Goal: Transaction & Acquisition: Purchase product/service

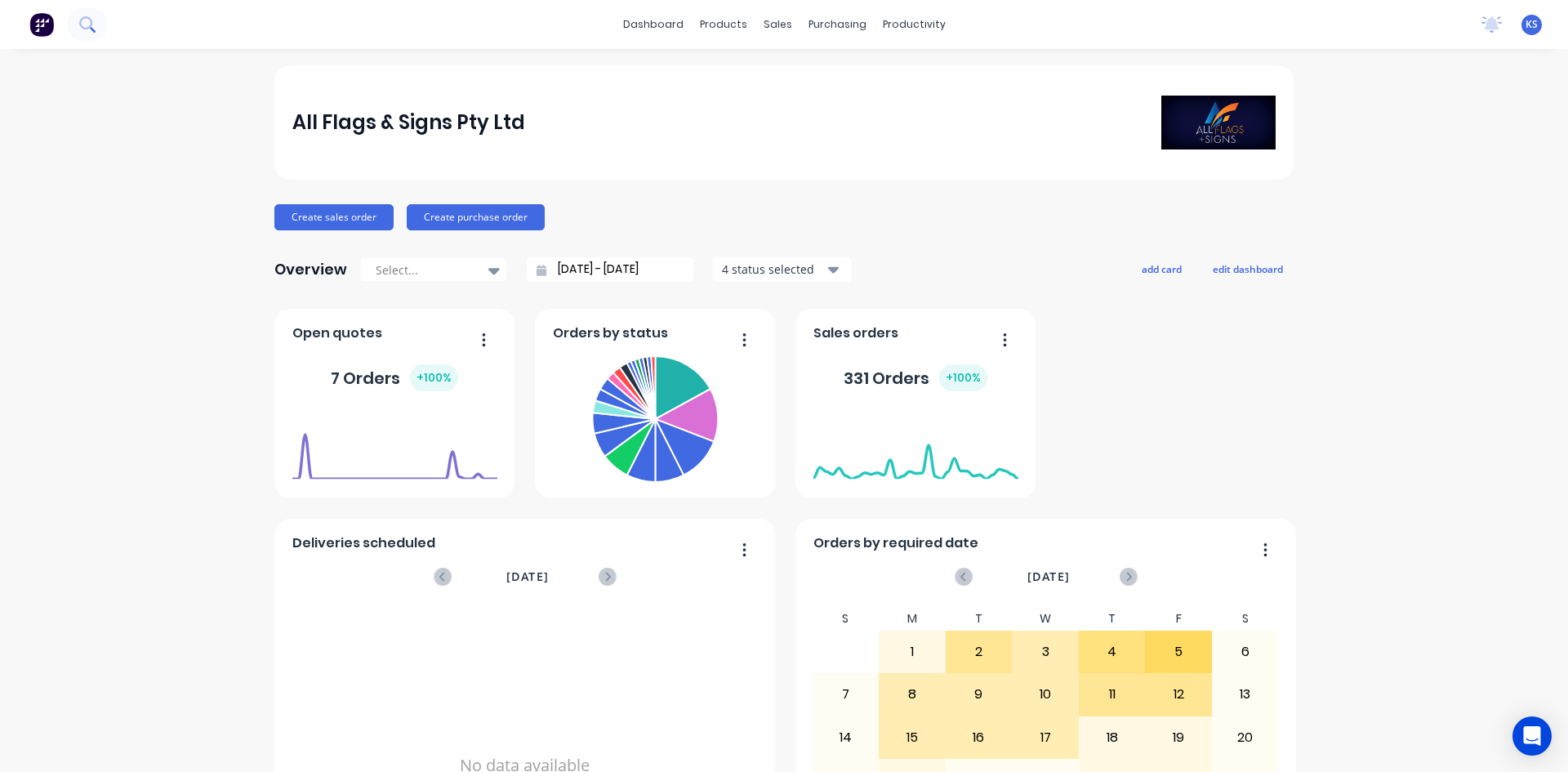
click at [98, 28] on button at bounding box center [88, 25] width 41 height 33
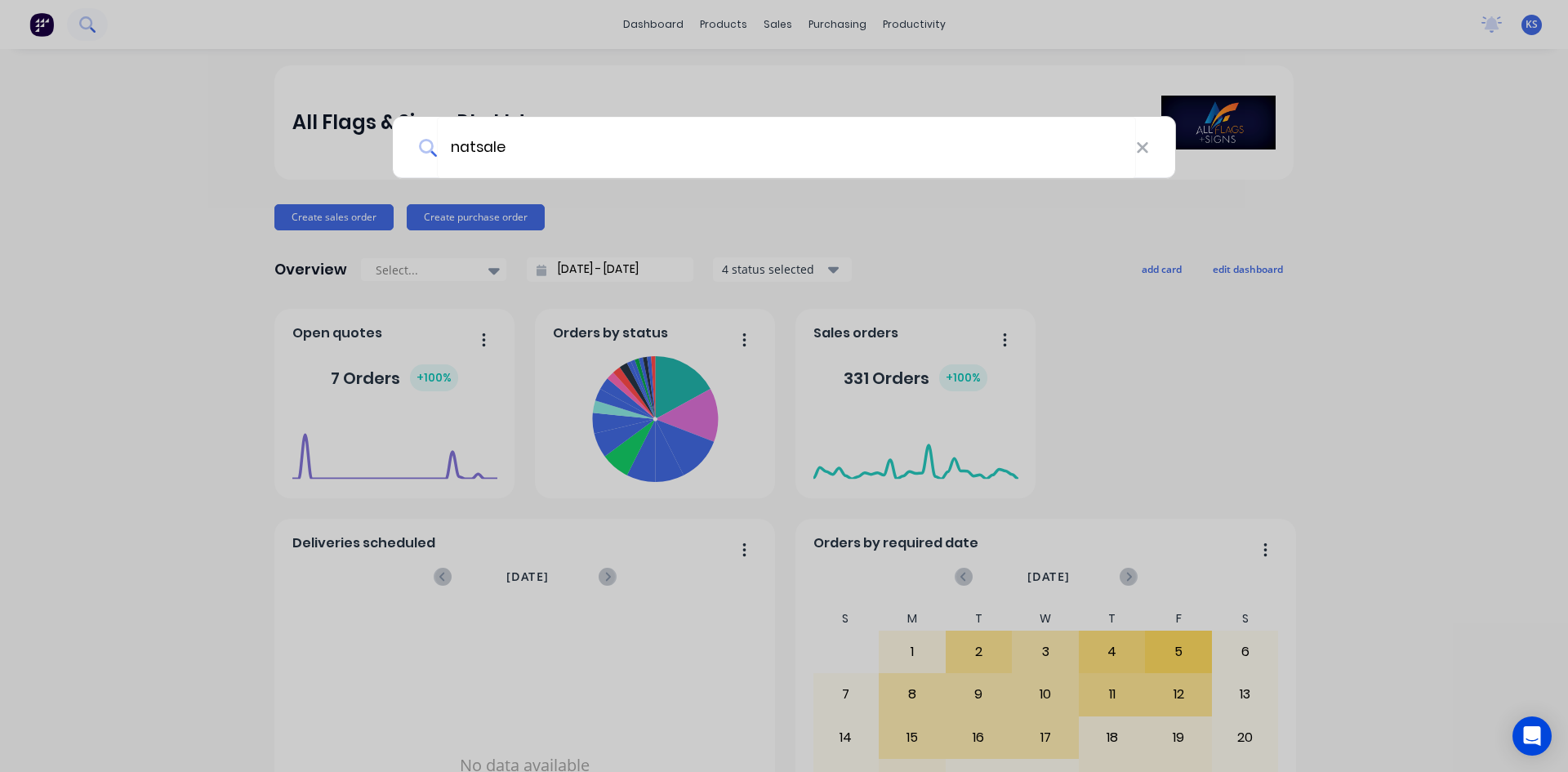
type input "natsales"
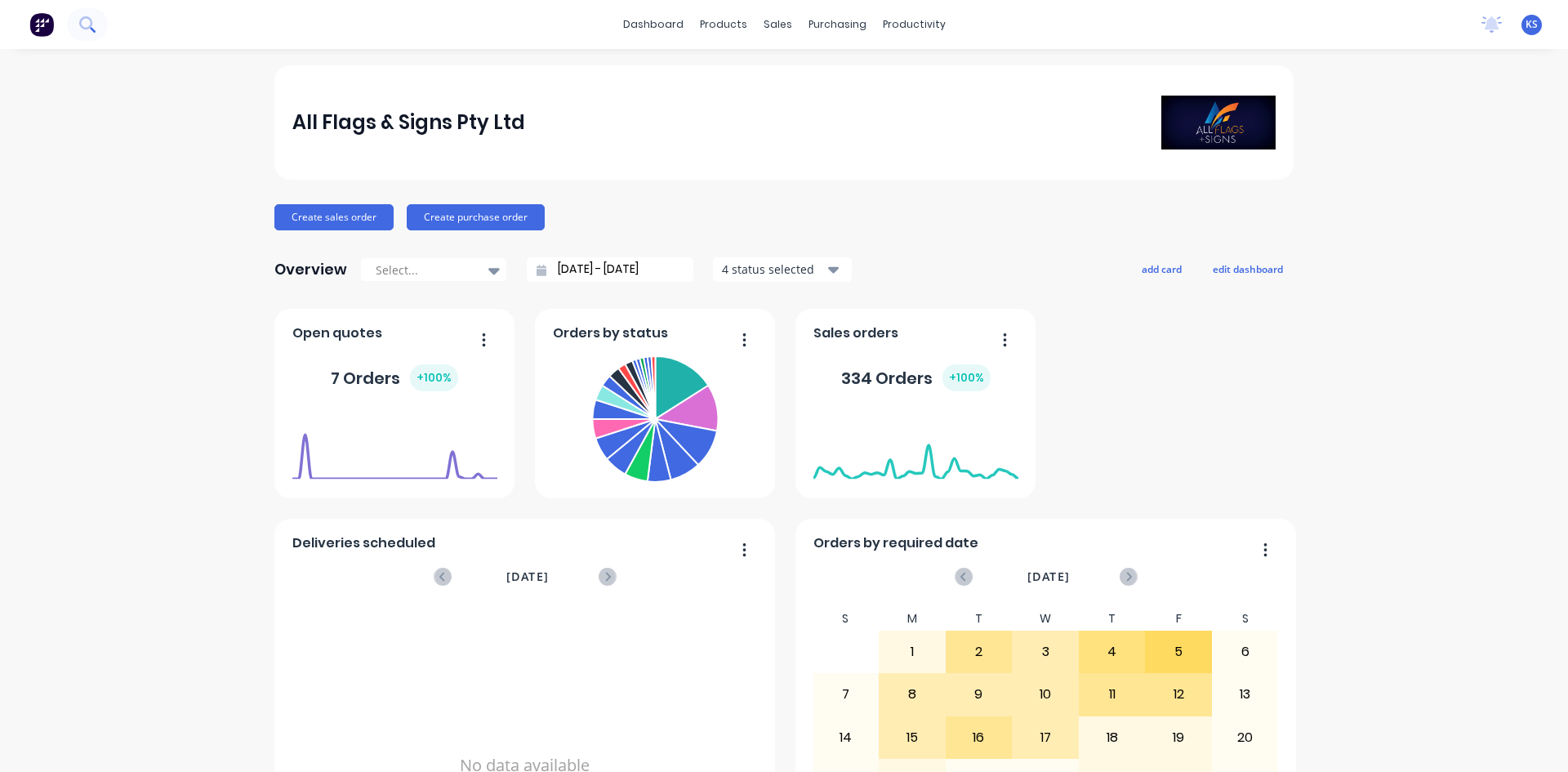
click at [94, 18] on icon at bounding box center [86, 24] width 16 height 16
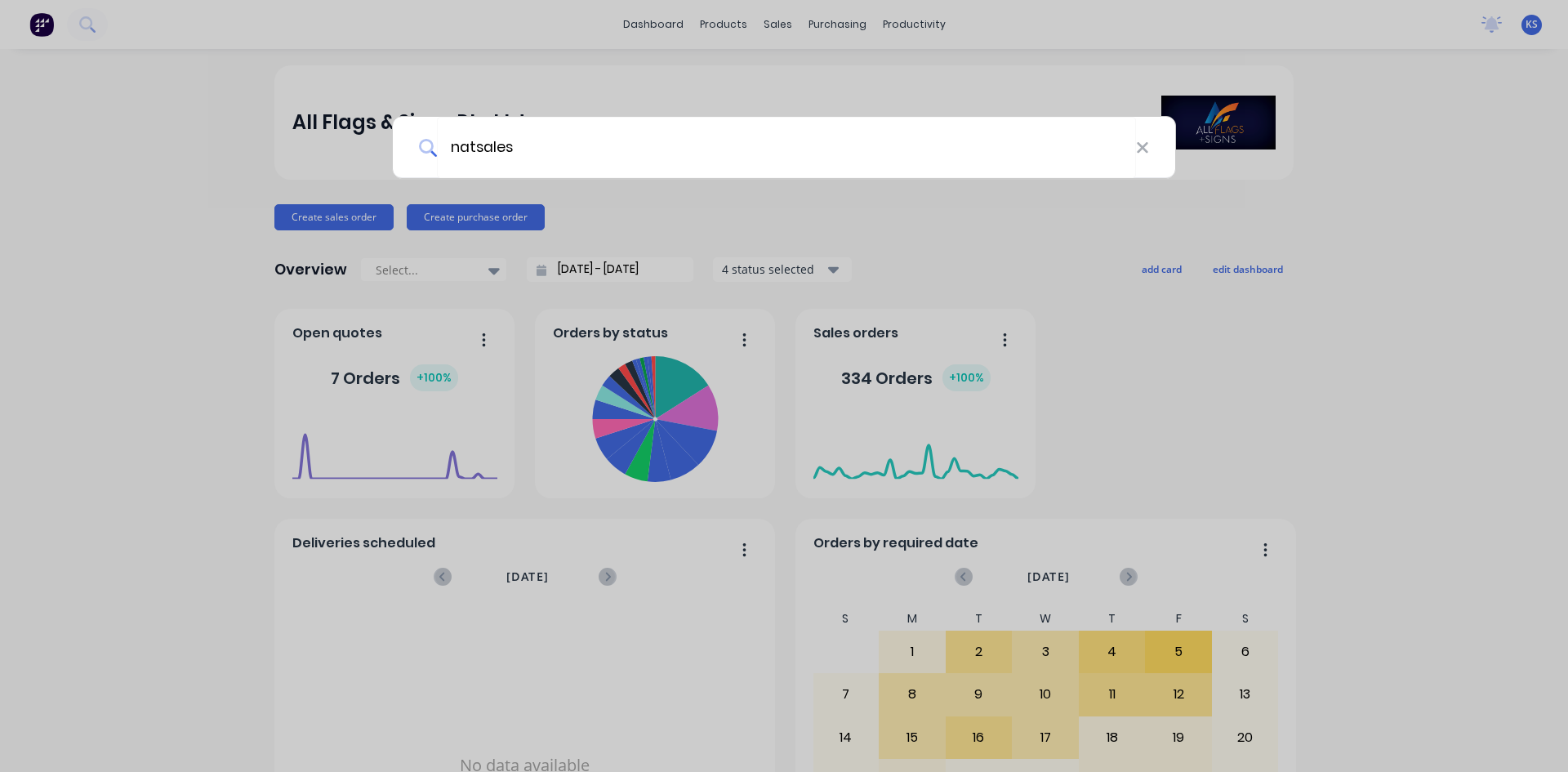
type input "natsales"
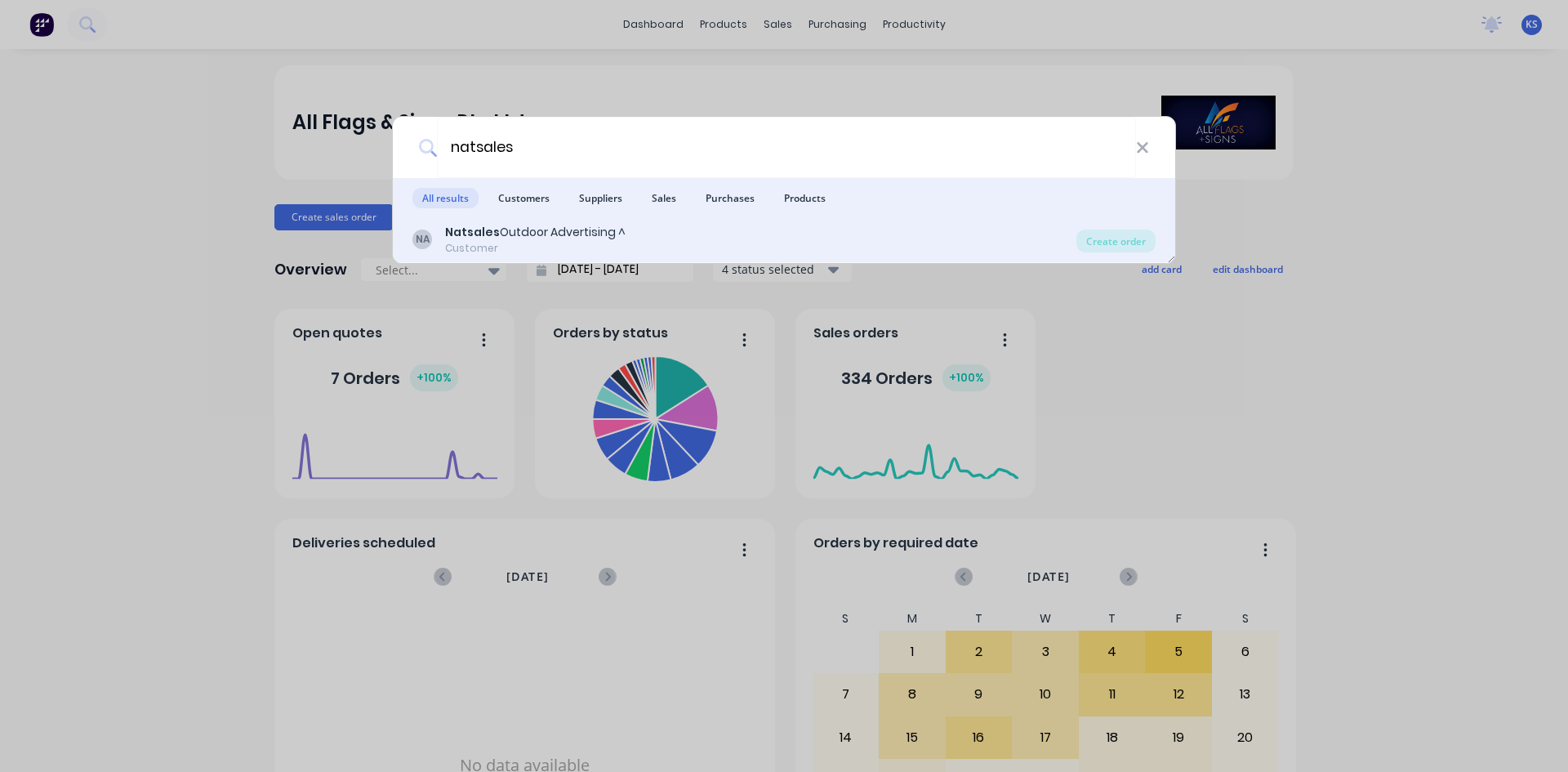
click at [451, 232] on b "Natsales" at bounding box center [472, 232] width 55 height 16
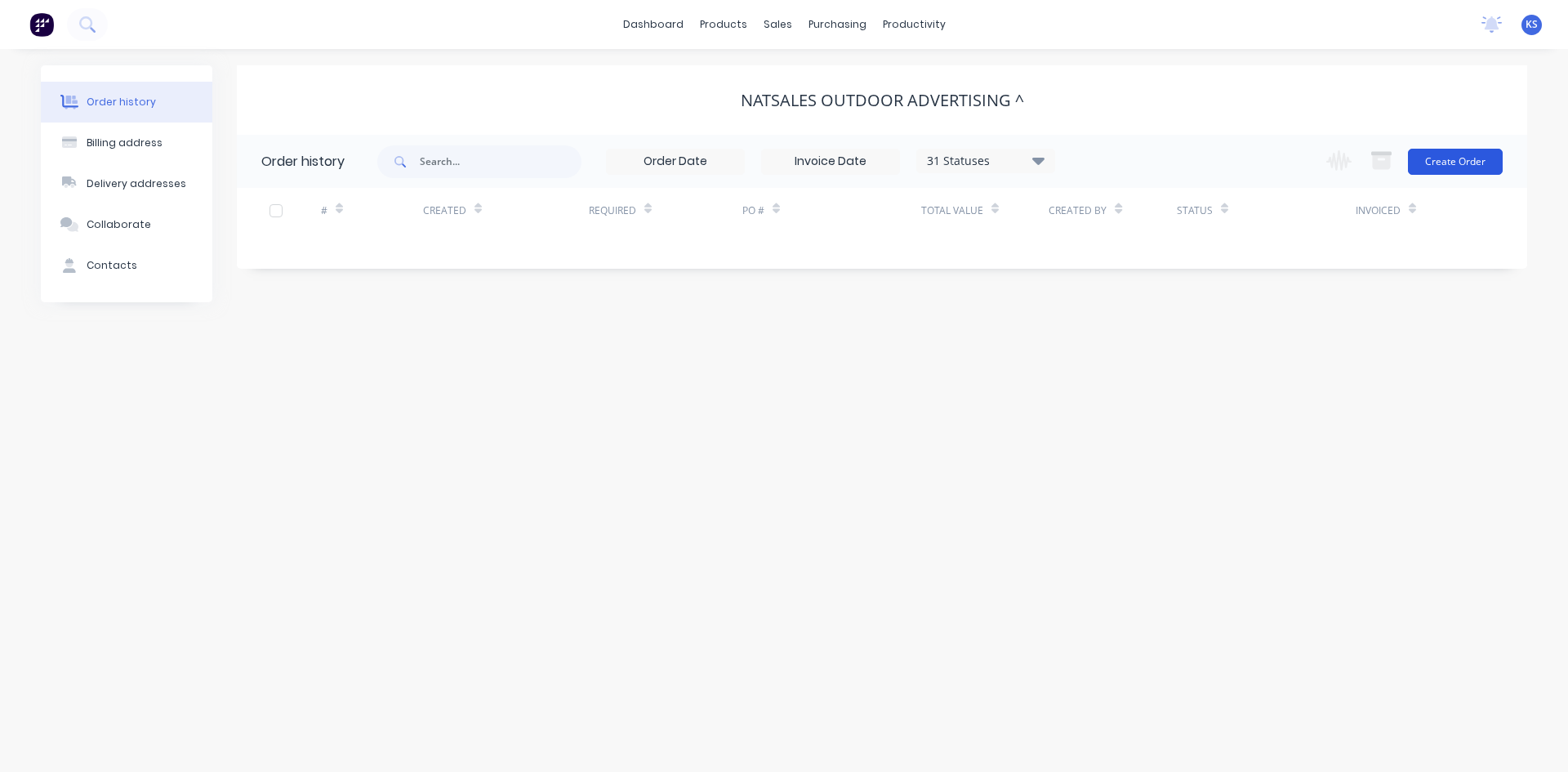
click at [1441, 154] on button "Create Order" at bounding box center [1455, 162] width 94 height 26
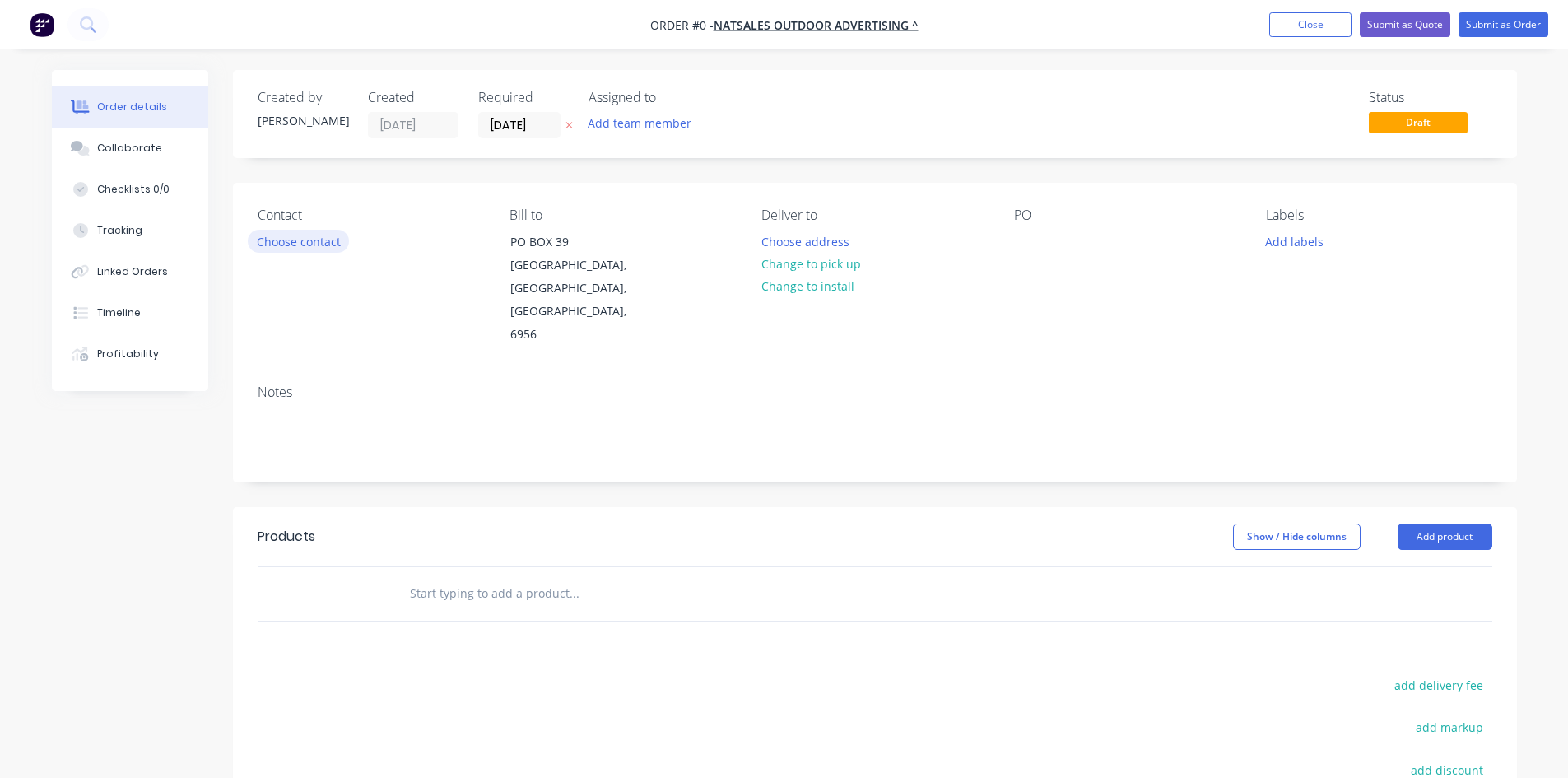
click at [282, 247] on button "Choose contact" at bounding box center [298, 241] width 101 height 22
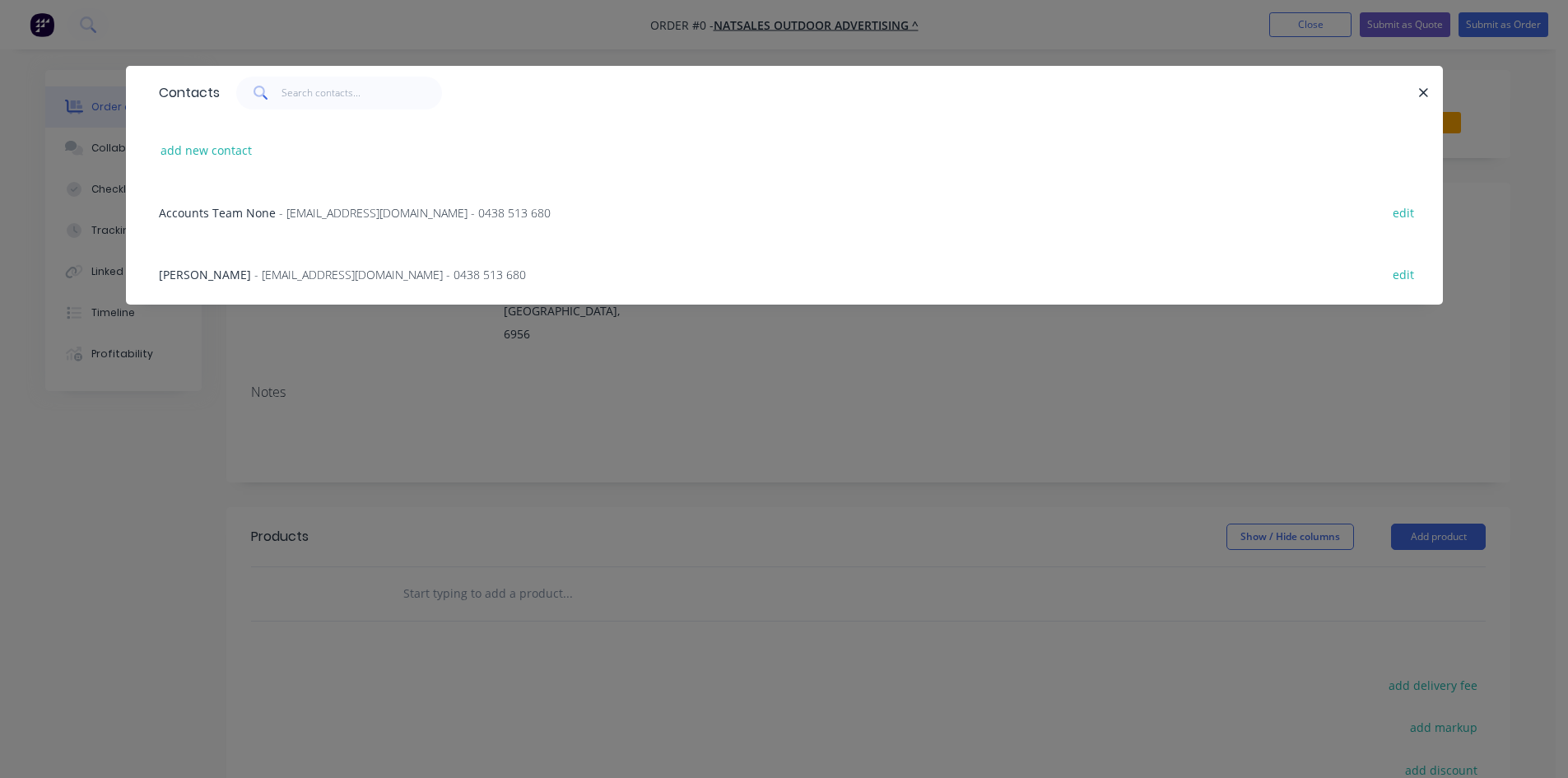
click at [193, 274] on span "[PERSON_NAME]" at bounding box center [204, 274] width 92 height 16
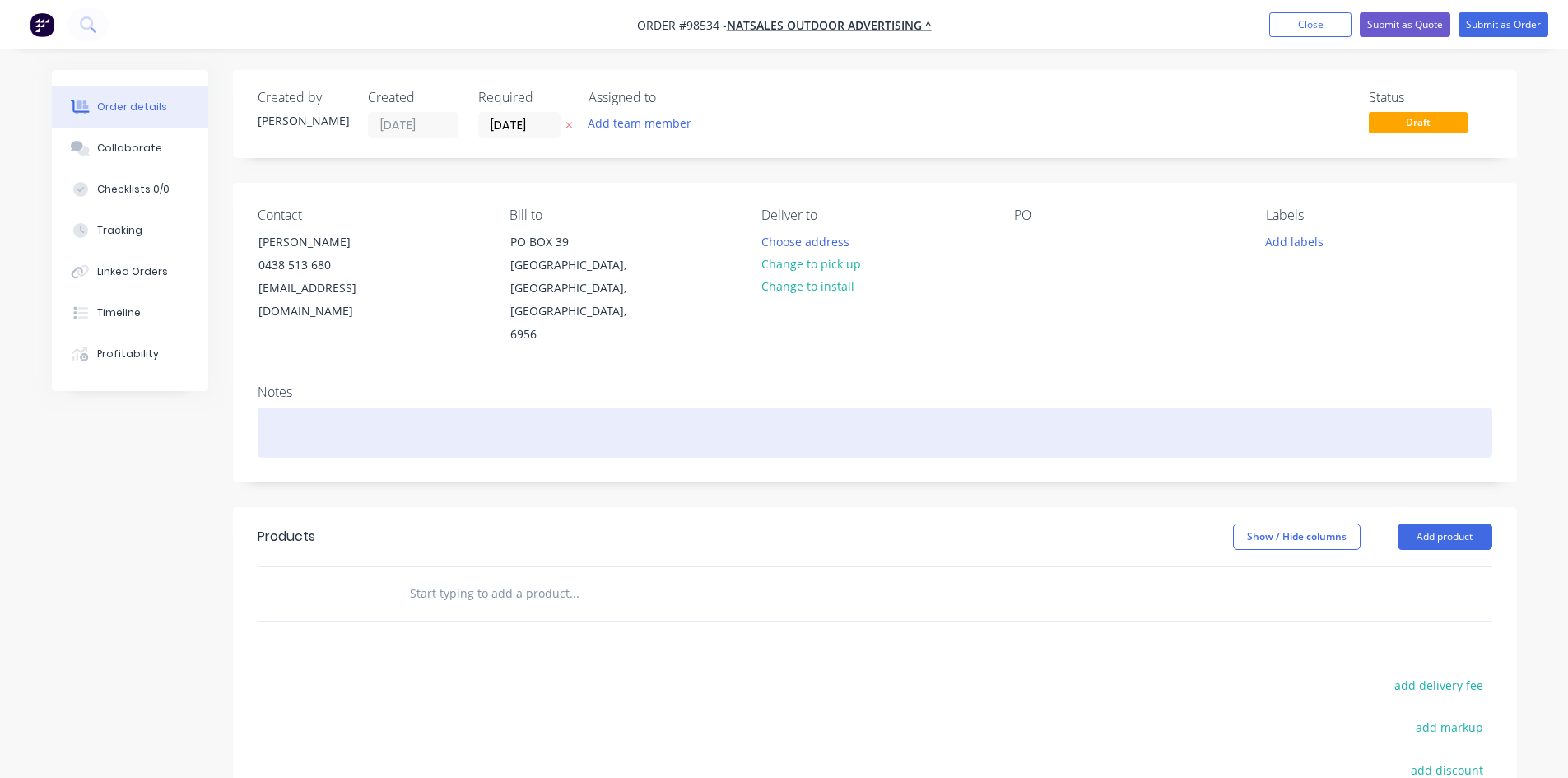
click at [276, 407] on div at bounding box center [875, 432] width 1235 height 50
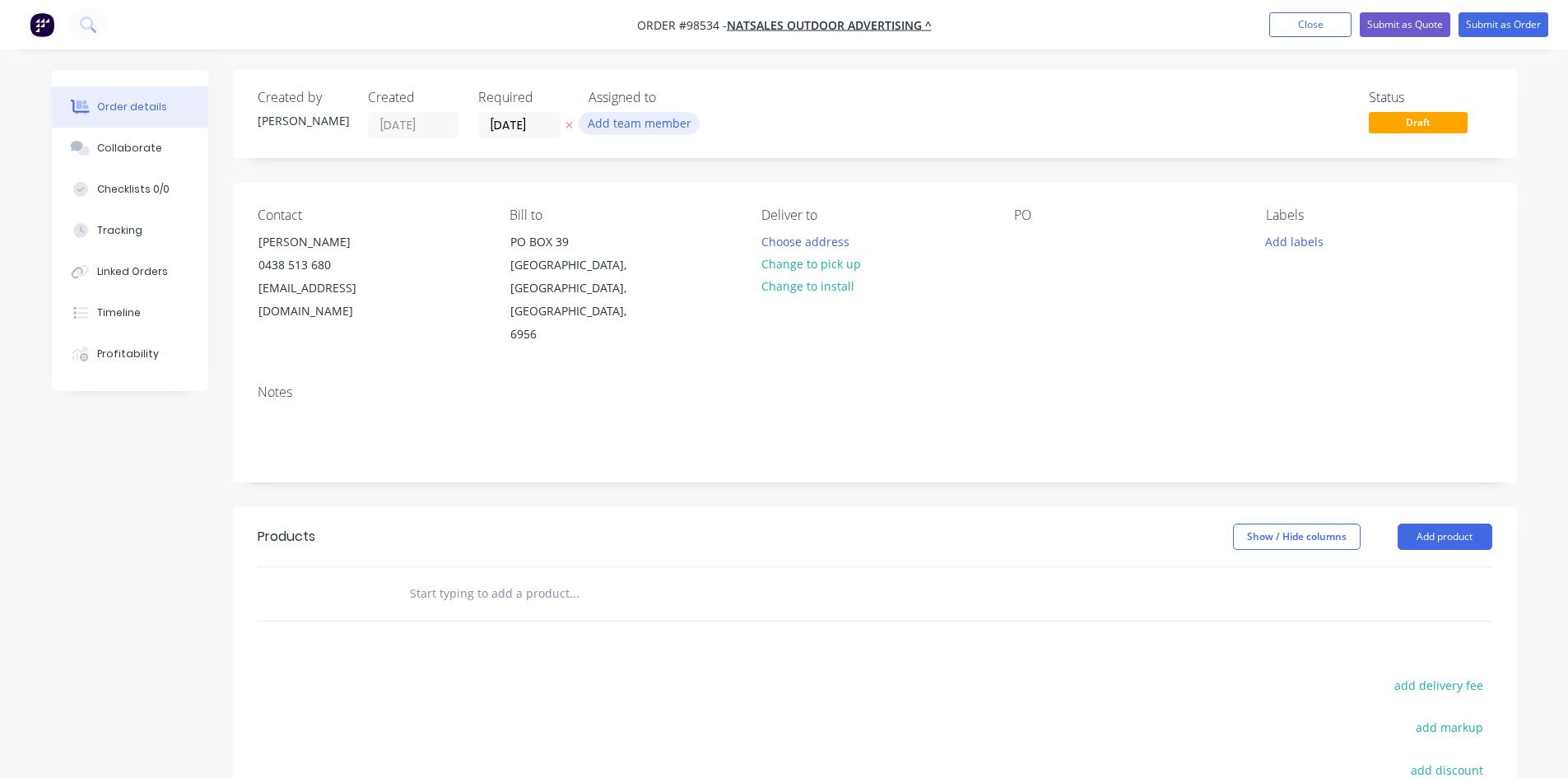
click at [647, 122] on button "Add team member" at bounding box center [639, 122] width 121 height 22
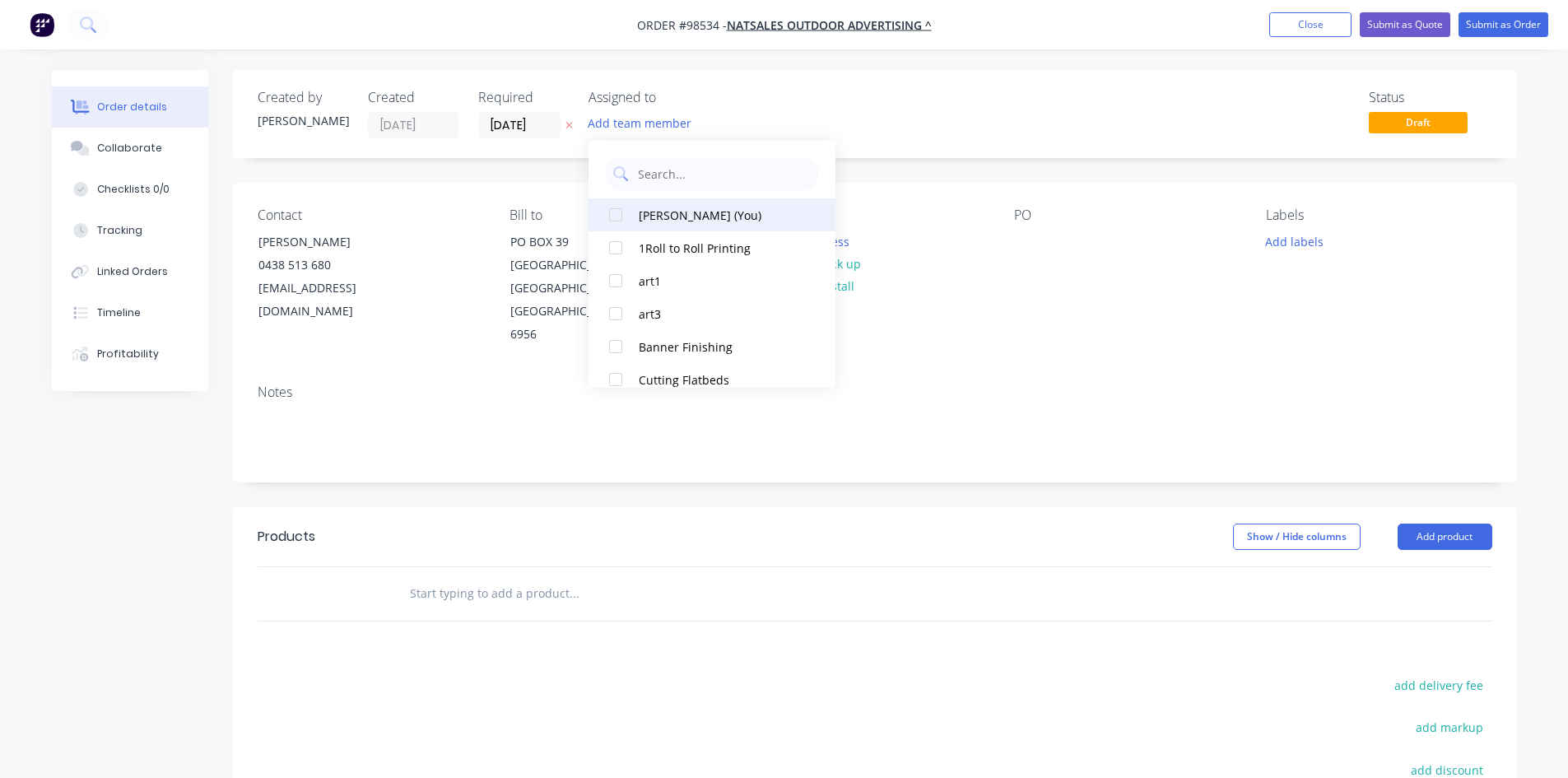
click at [654, 210] on div "[PERSON_NAME] (You)" at bounding box center [721, 215] width 165 height 17
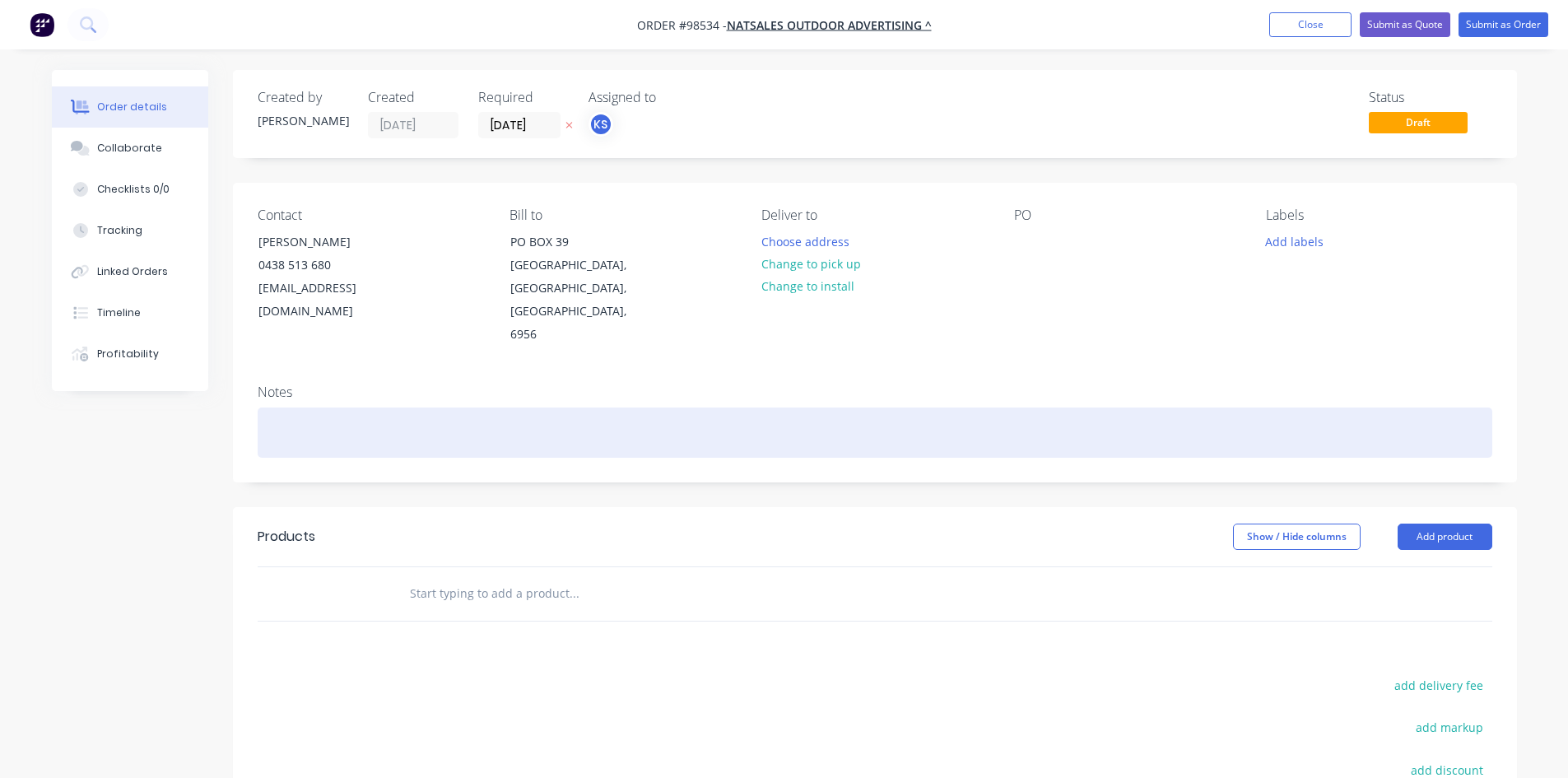
click at [286, 407] on div at bounding box center [875, 432] width 1235 height 50
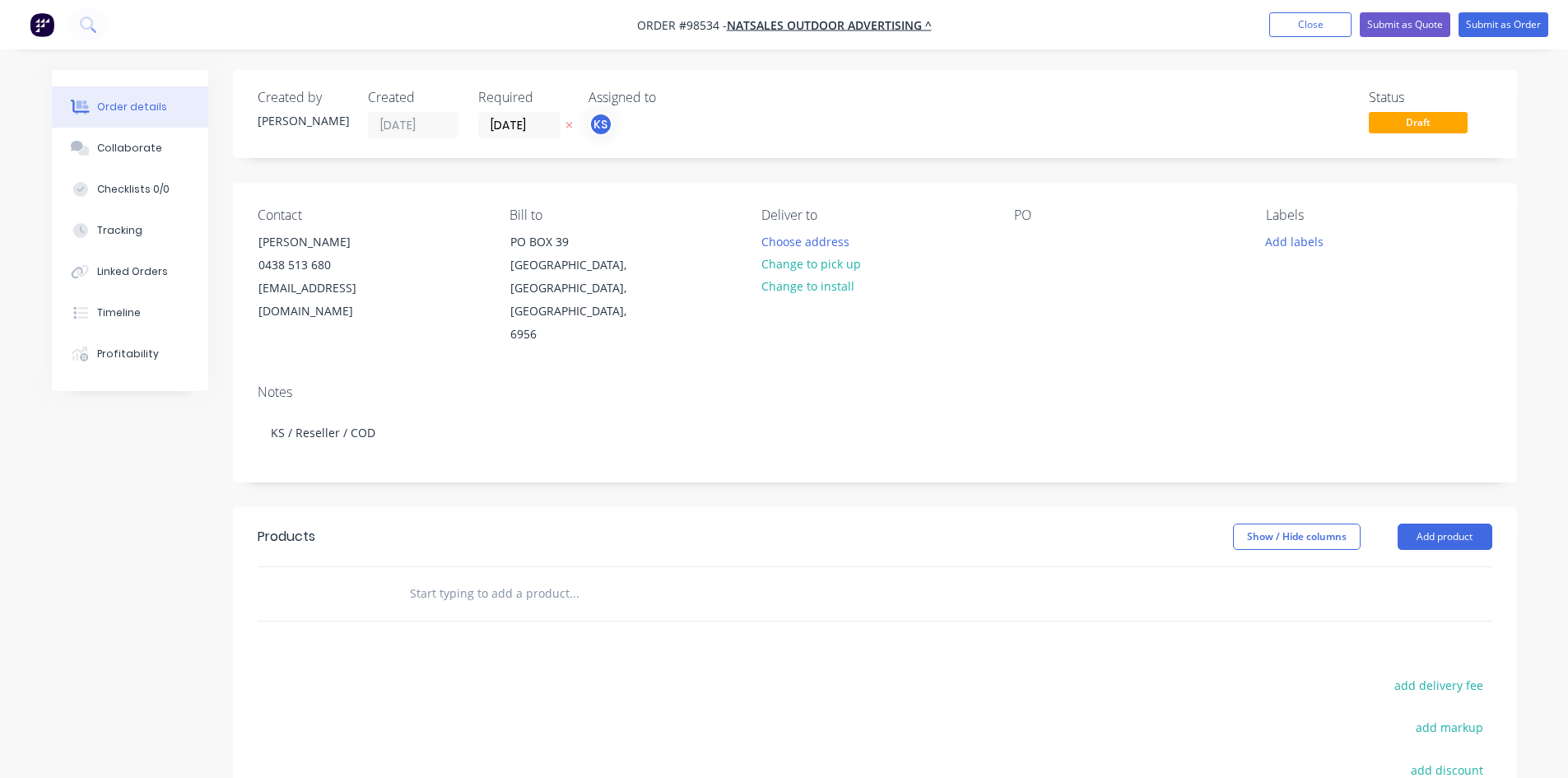
click at [424, 577] on input "text" at bounding box center [573, 593] width 329 height 33
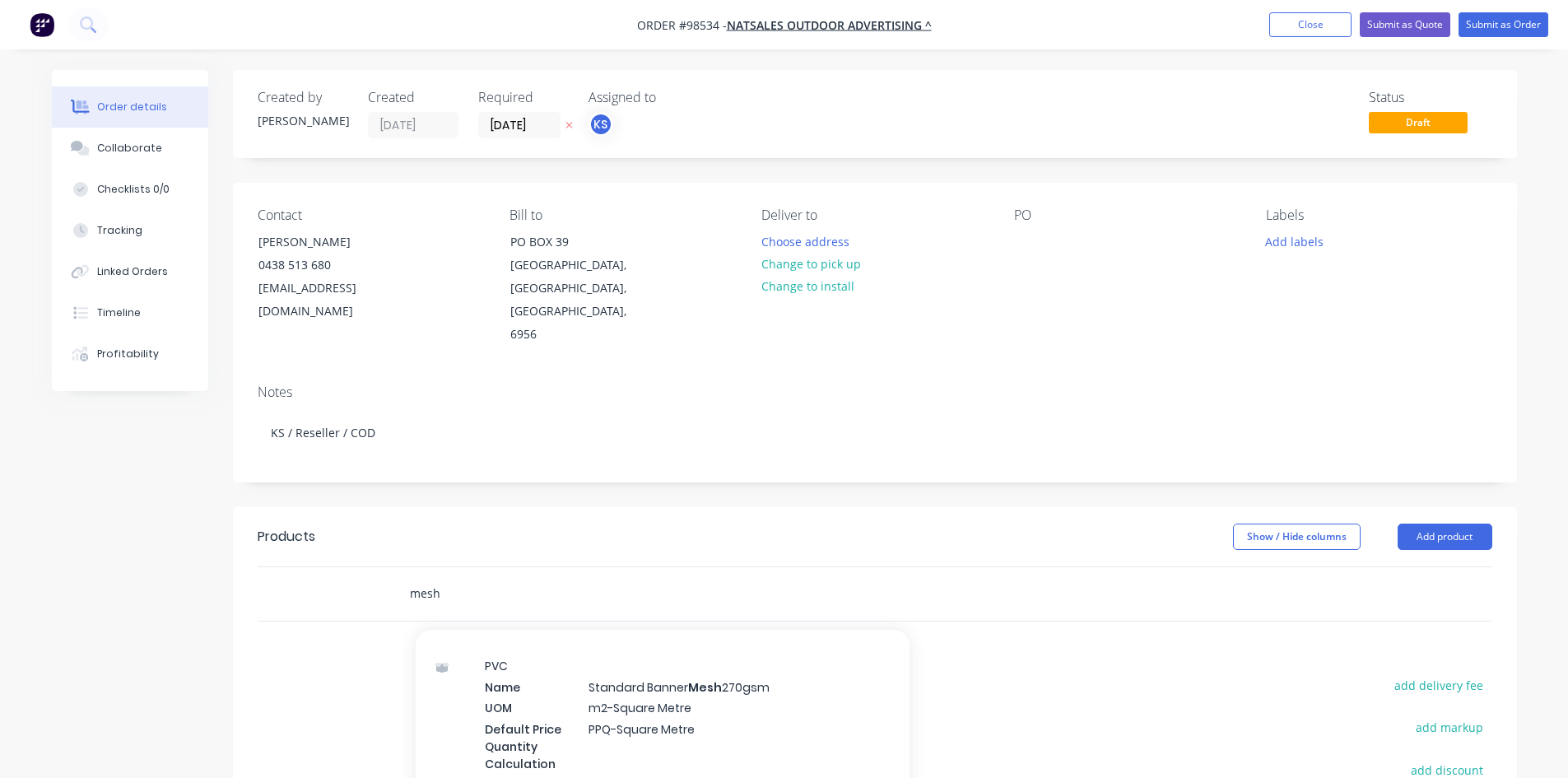
scroll to position [988, 0]
type input "mesh"
click at [513, 688] on div "PVC Name Standard Banner Mesh 270gsm UOM m2-Square Metre Default Price Quantity…" at bounding box center [662, 726] width 494 height 167
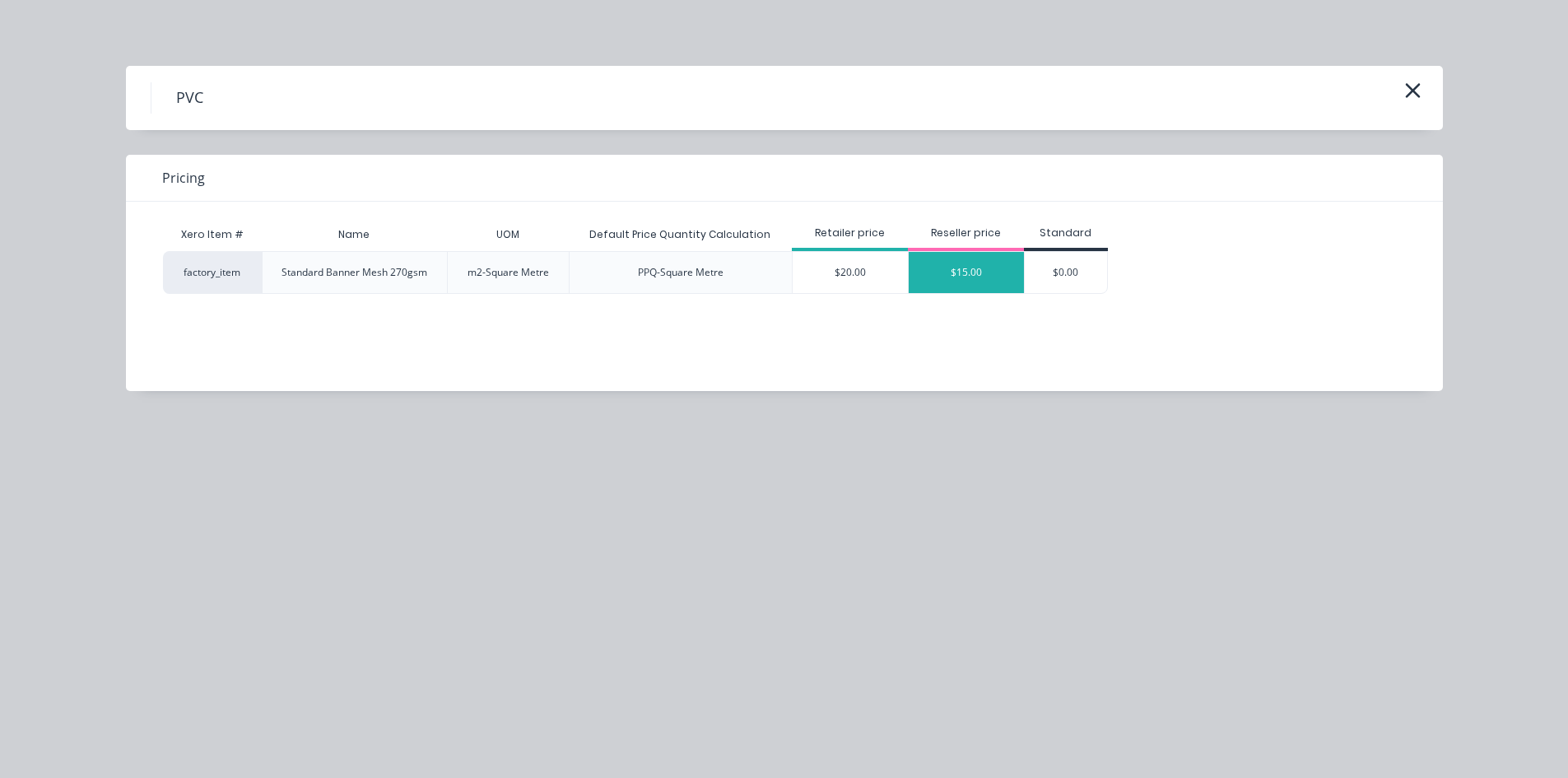
click at [960, 288] on div "$15.00" at bounding box center [966, 272] width 115 height 41
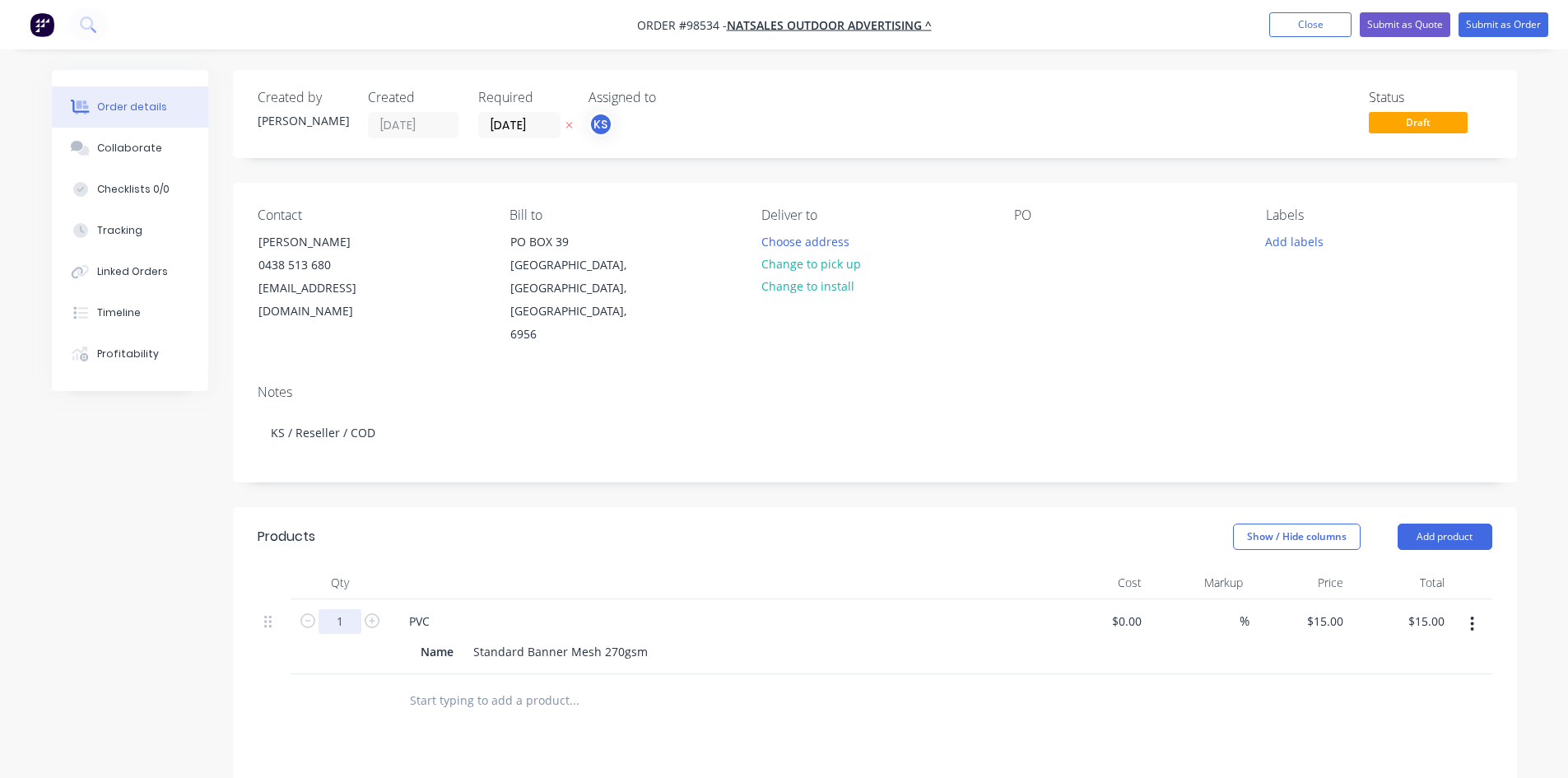
click at [354, 609] on input "1" at bounding box center [340, 622] width 43 height 25
type input "30"
click at [698, 636] on div "Name Standard Banner Mesh 270gsm" at bounding box center [718, 650] width 645 height 27
click at [1427, 609] on input "450.00" at bounding box center [1426, 621] width 51 height 24
type input "420"
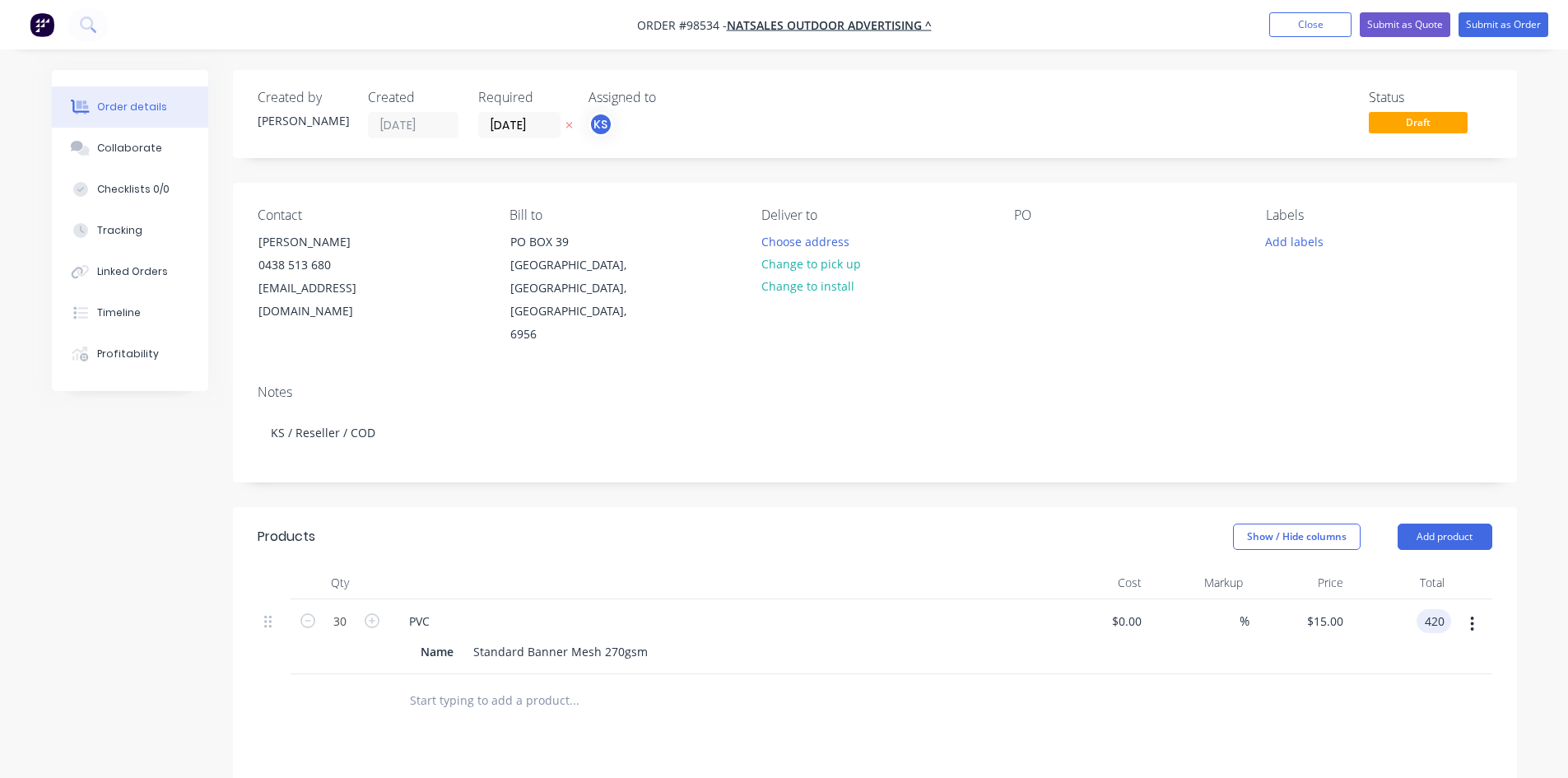
type input "$14.00"
type input "$420.00"
click at [1407, 599] on div "$420.00 $420.00" at bounding box center [1400, 636] width 101 height 75
click at [450, 609] on div "PVC" at bounding box center [718, 621] width 645 height 24
click at [426, 609] on div "PVC" at bounding box center [419, 621] width 47 height 24
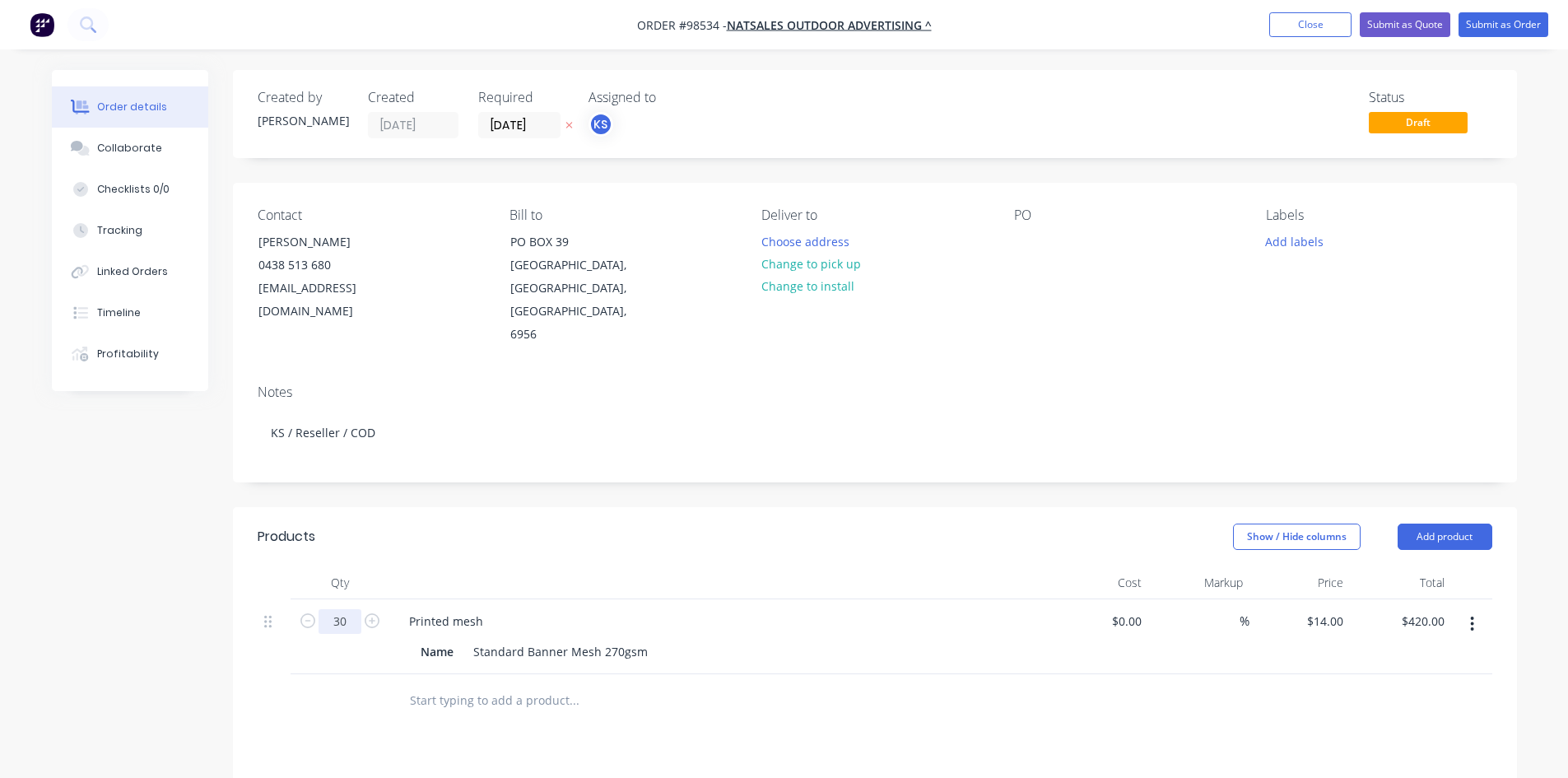
click at [352, 609] on input "30" at bounding box center [340, 622] width 43 height 25
type input "3"
click at [640, 640] on div "Standard Banner Mesh 270gsm" at bounding box center [560, 651] width 188 height 24
type input "420"
type input "$140.00"
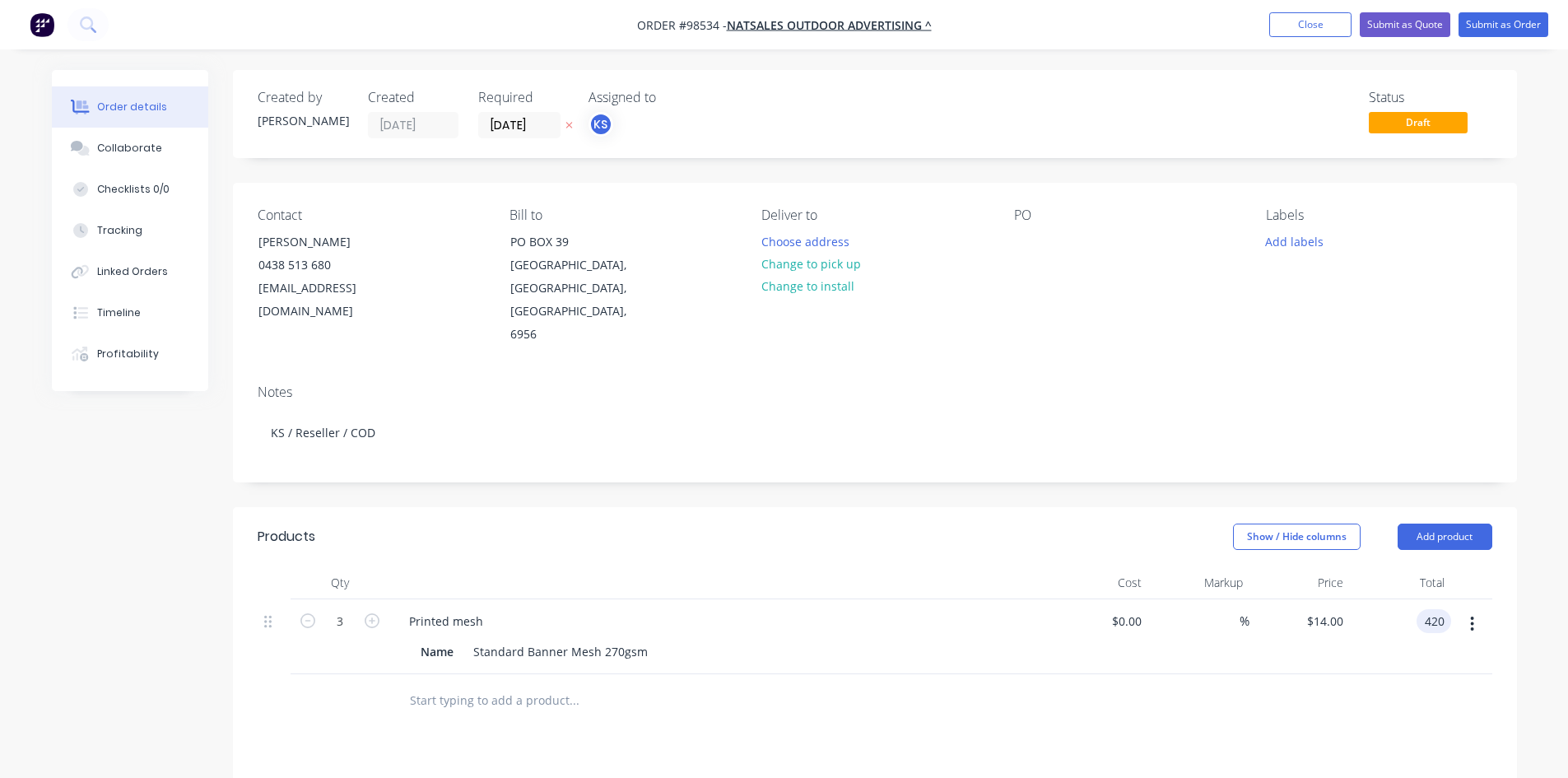
type input "$420.00"
click at [1262, 625] on div "$140.00 $140.00" at bounding box center [1300, 636] width 101 height 75
click at [503, 609] on div "Printed mesh" at bounding box center [718, 621] width 645 height 24
click at [496, 609] on div "Printed mesh" at bounding box center [718, 621] width 645 height 24
click at [477, 609] on div "Printed mesh" at bounding box center [445, 621] width 100 height 24
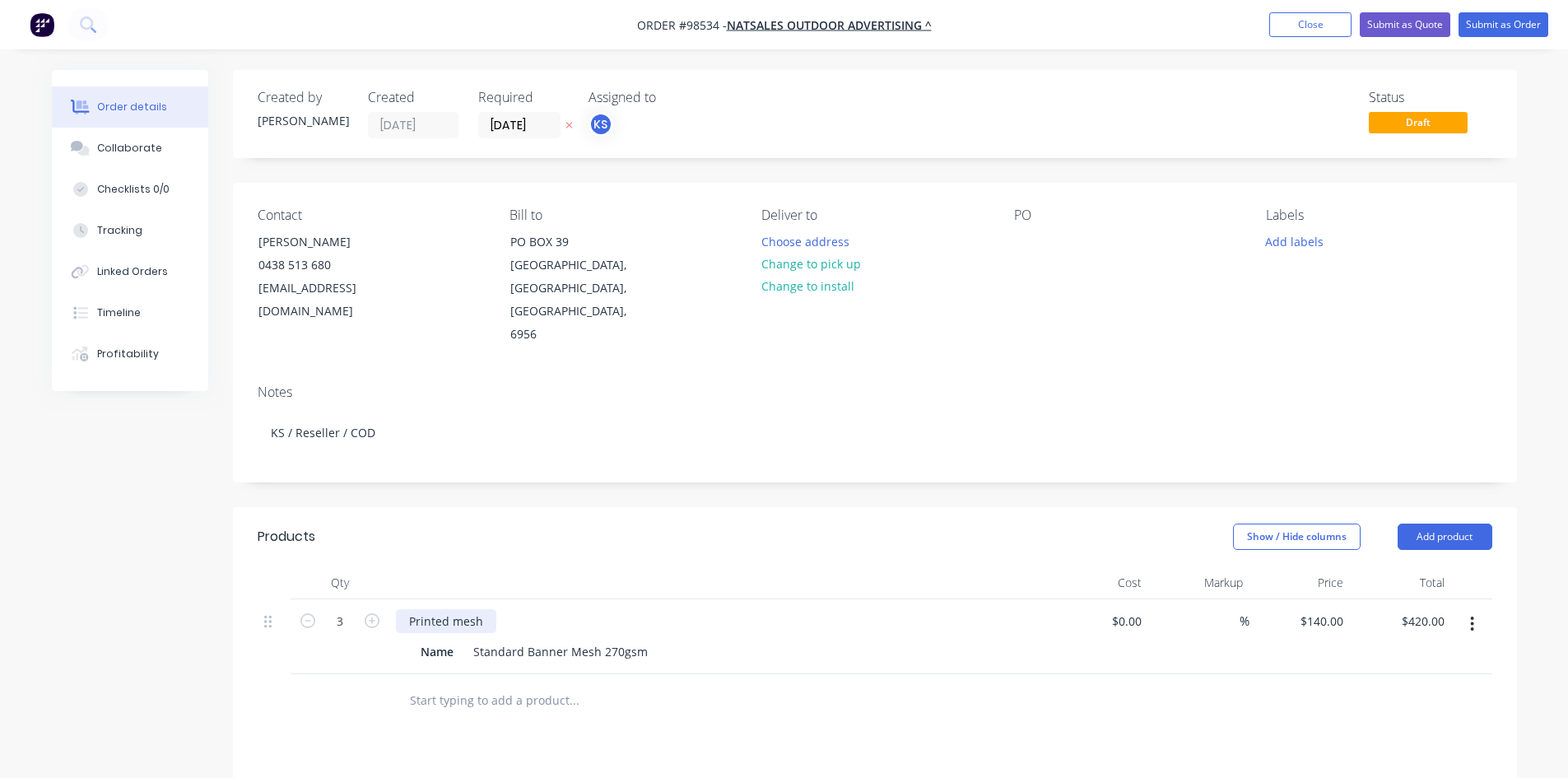
click at [406, 609] on div "Printed mesh" at bounding box center [445, 621] width 100 height 24
click at [542, 609] on div "10m roll of printed mesh" at bounding box center [477, 621] width 164 height 24
click at [602, 657] on div "Standard Banner Mesh 270gsm" at bounding box center [560, 669] width 188 height 24
click at [545, 609] on div "10m roll of printed mesh High End Timber" at bounding box center [477, 630] width 164 height 41
click at [640, 609] on div "10m roll of printed mesh - High End Timber" at bounding box center [529, 621] width 267 height 24
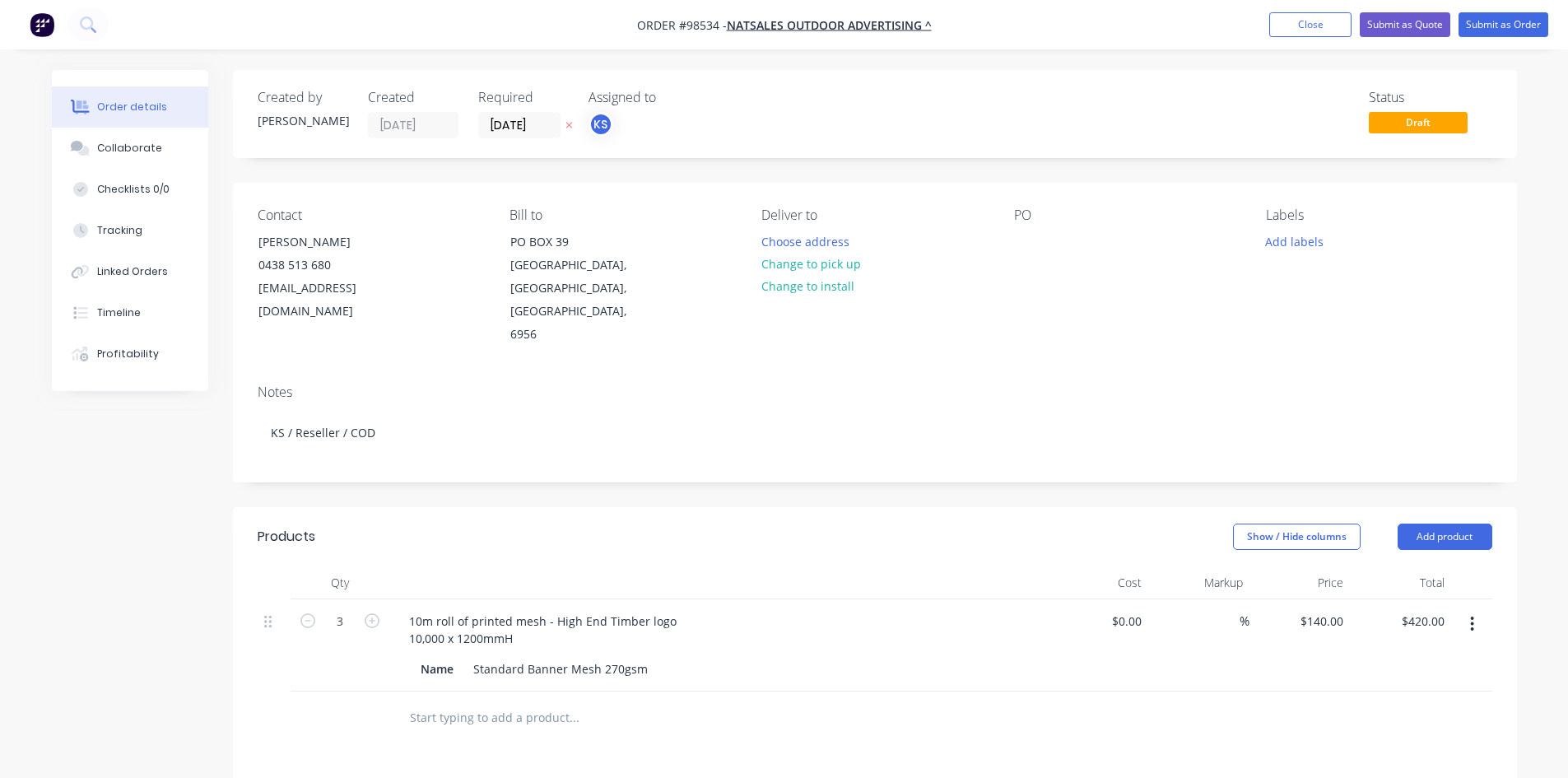
click at [683, 692] on div at bounding box center [686, 718] width 592 height 54
click at [491, 702] on input "text" at bounding box center [573, 718] width 329 height 33
click at [789, 262] on button "Change to pick up" at bounding box center [810, 263] width 117 height 22
click at [1022, 246] on div at bounding box center [1028, 242] width 26 height 24
click at [1022, 239] on div "Mesh" at bounding box center [1043, 242] width 57 height 24
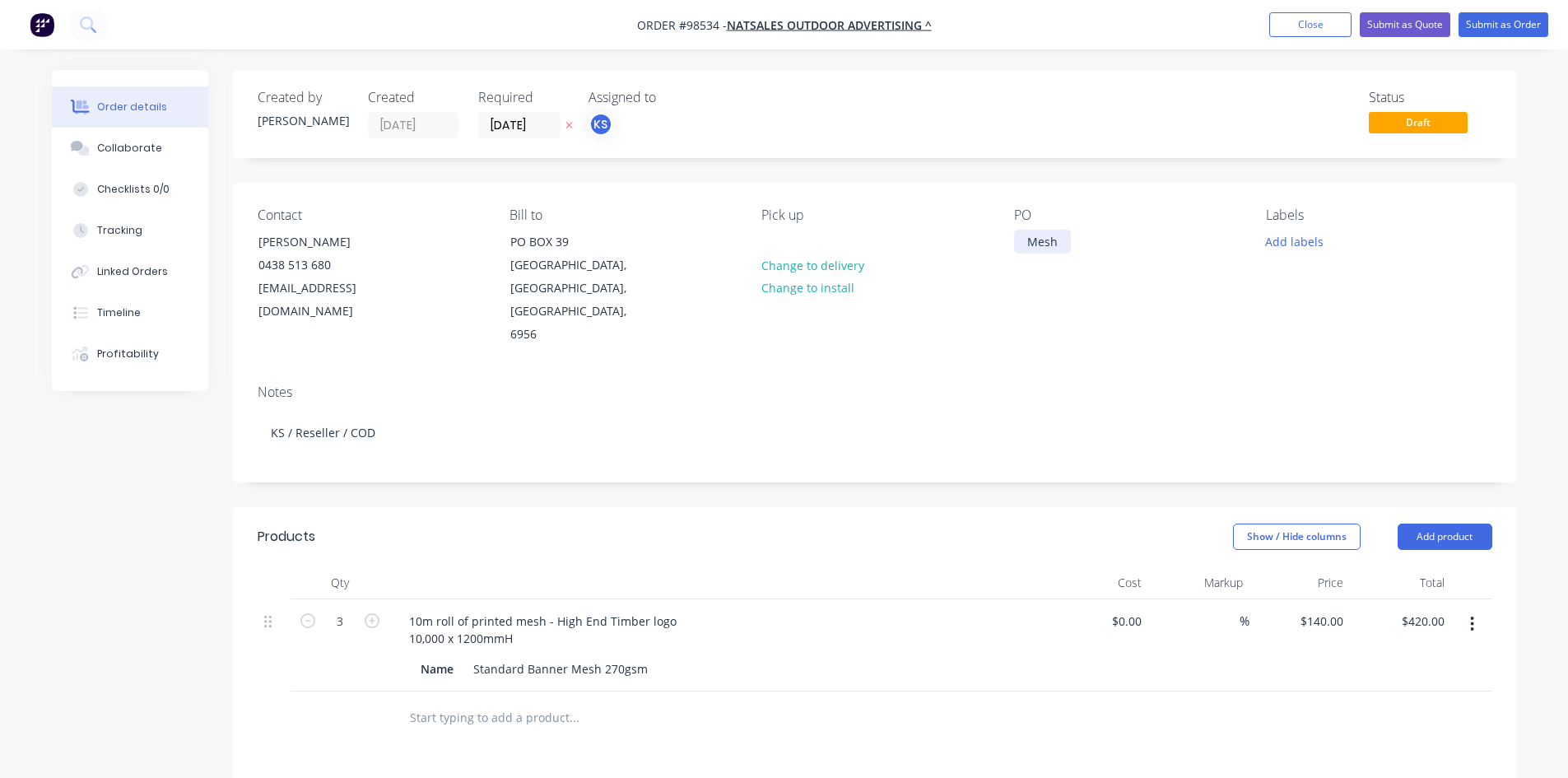
click at [1055, 245] on div "Mesh" at bounding box center [1043, 242] width 57 height 24
click at [1284, 230] on button "Add labels" at bounding box center [1295, 241] width 76 height 22
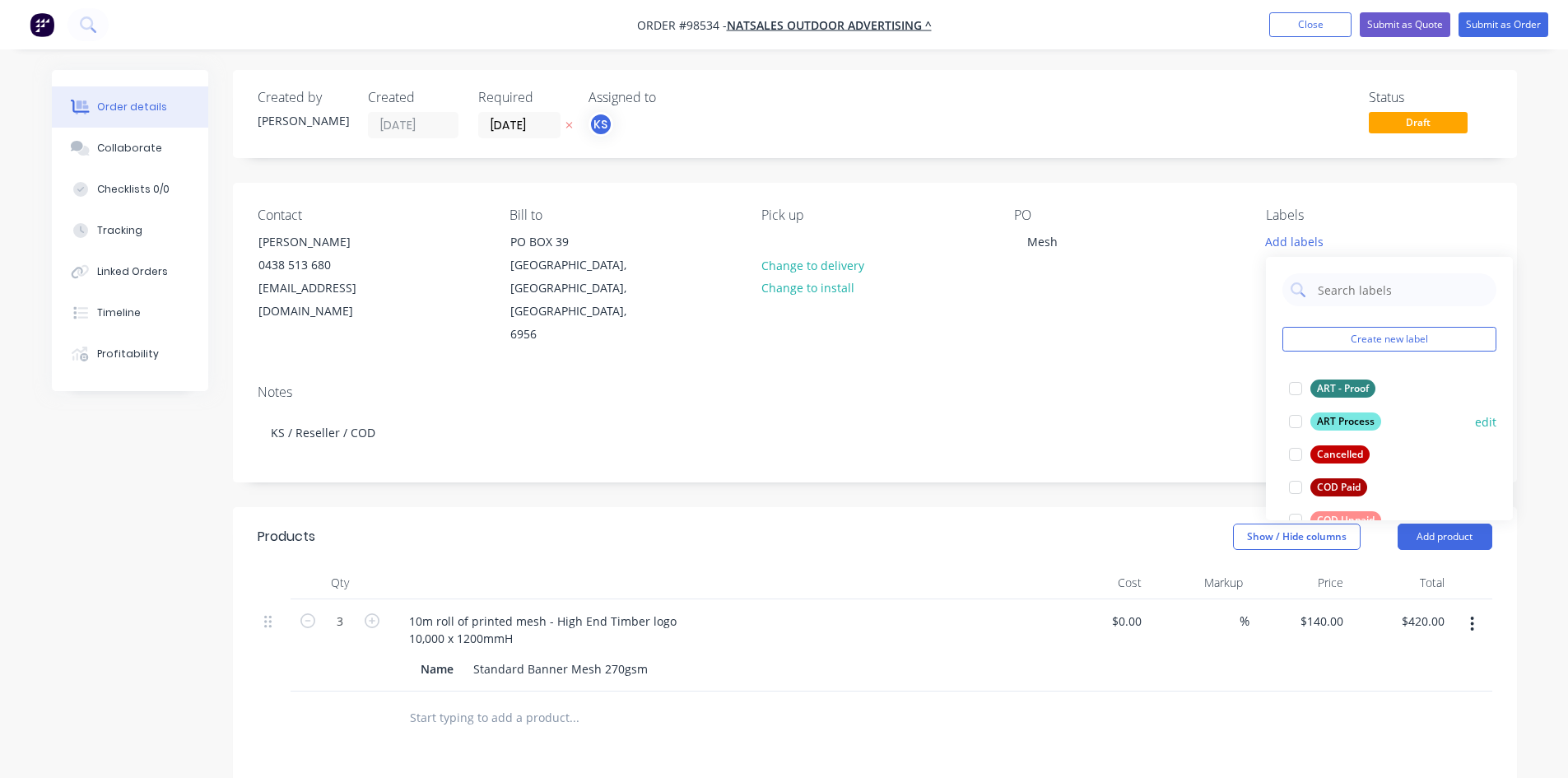
click at [1298, 418] on div at bounding box center [1296, 421] width 33 height 33
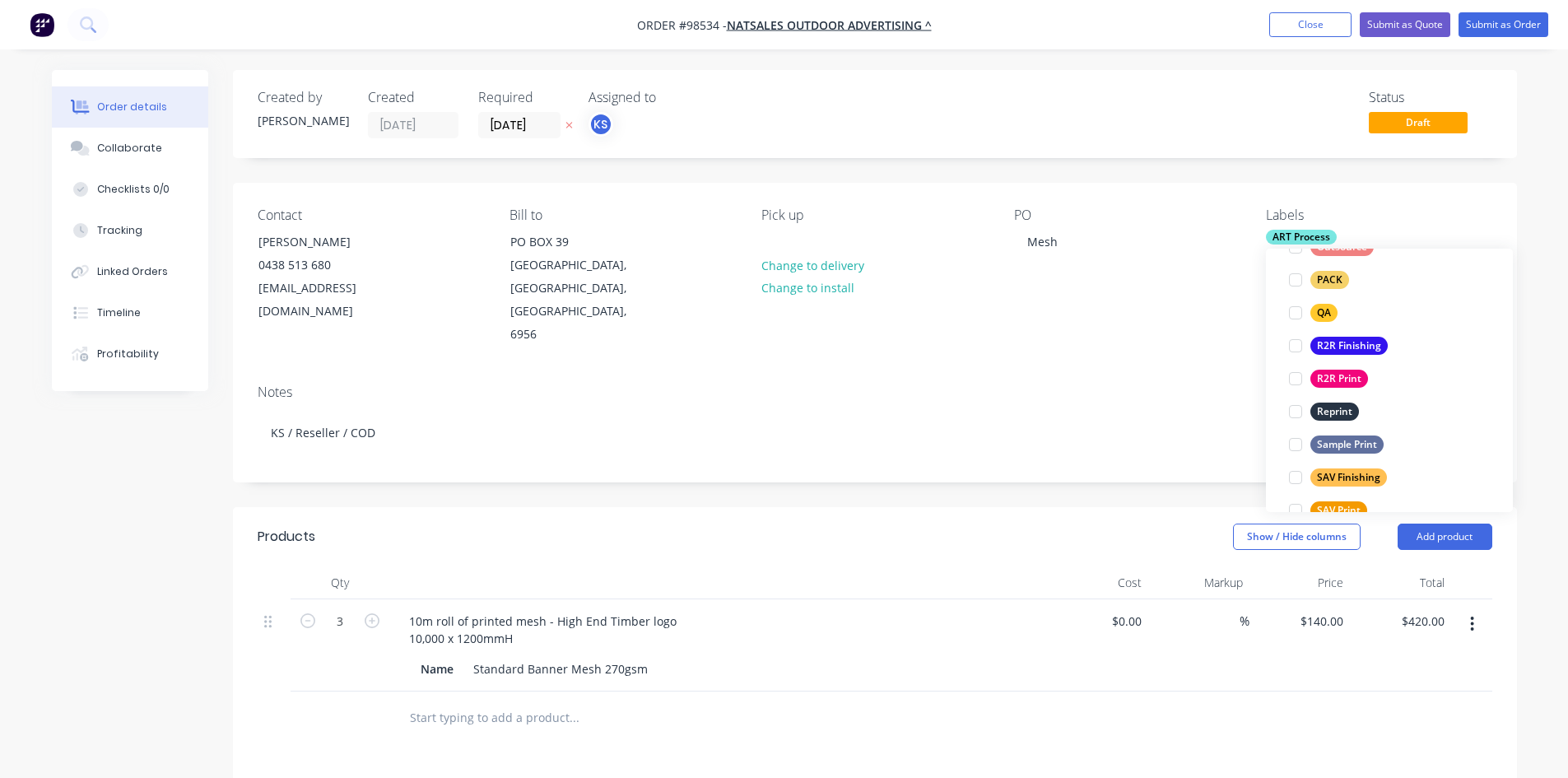
scroll to position [623, 0]
click at [1297, 381] on div at bounding box center [1296, 383] width 33 height 33
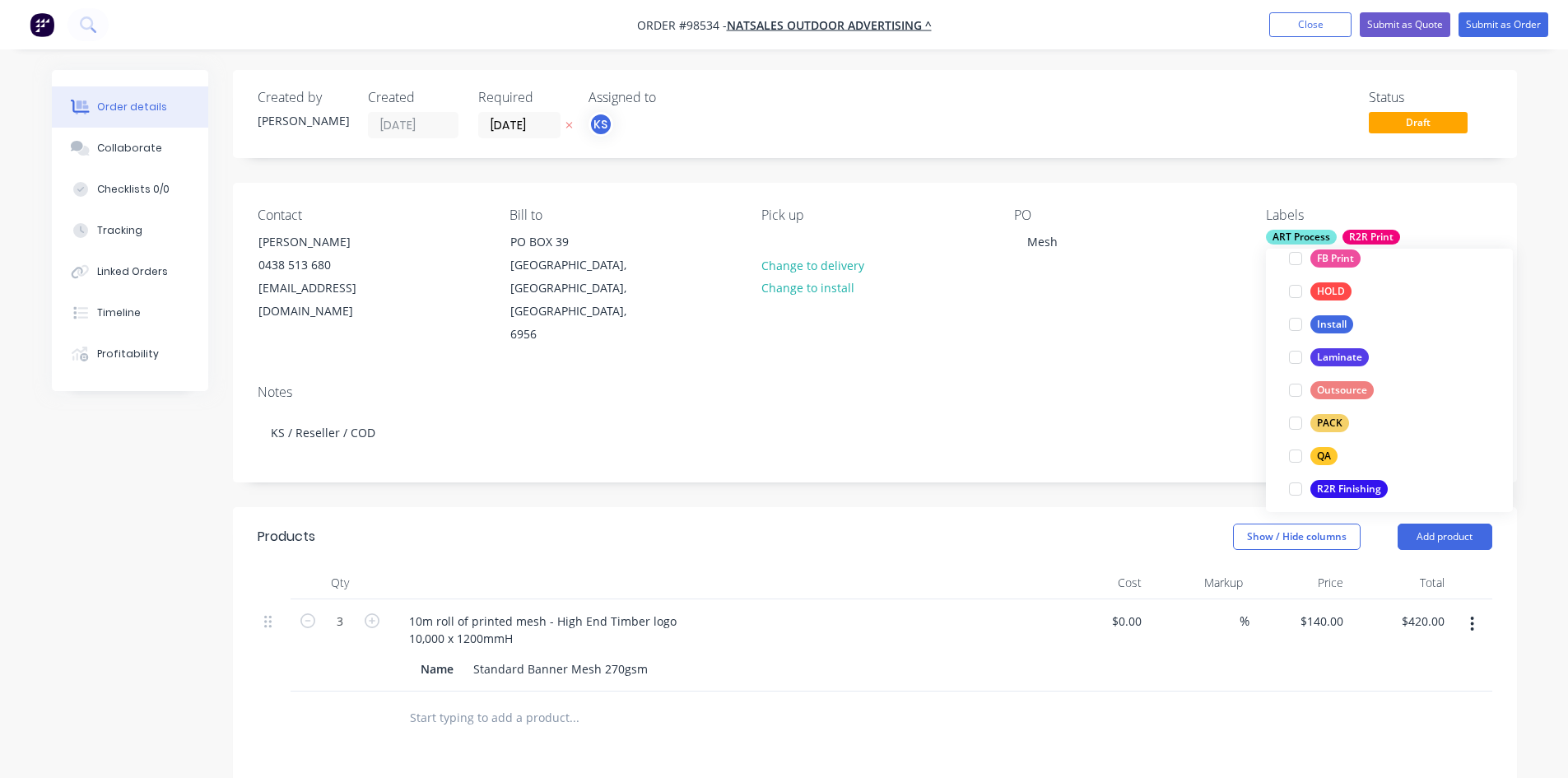
scroll to position [572, 0]
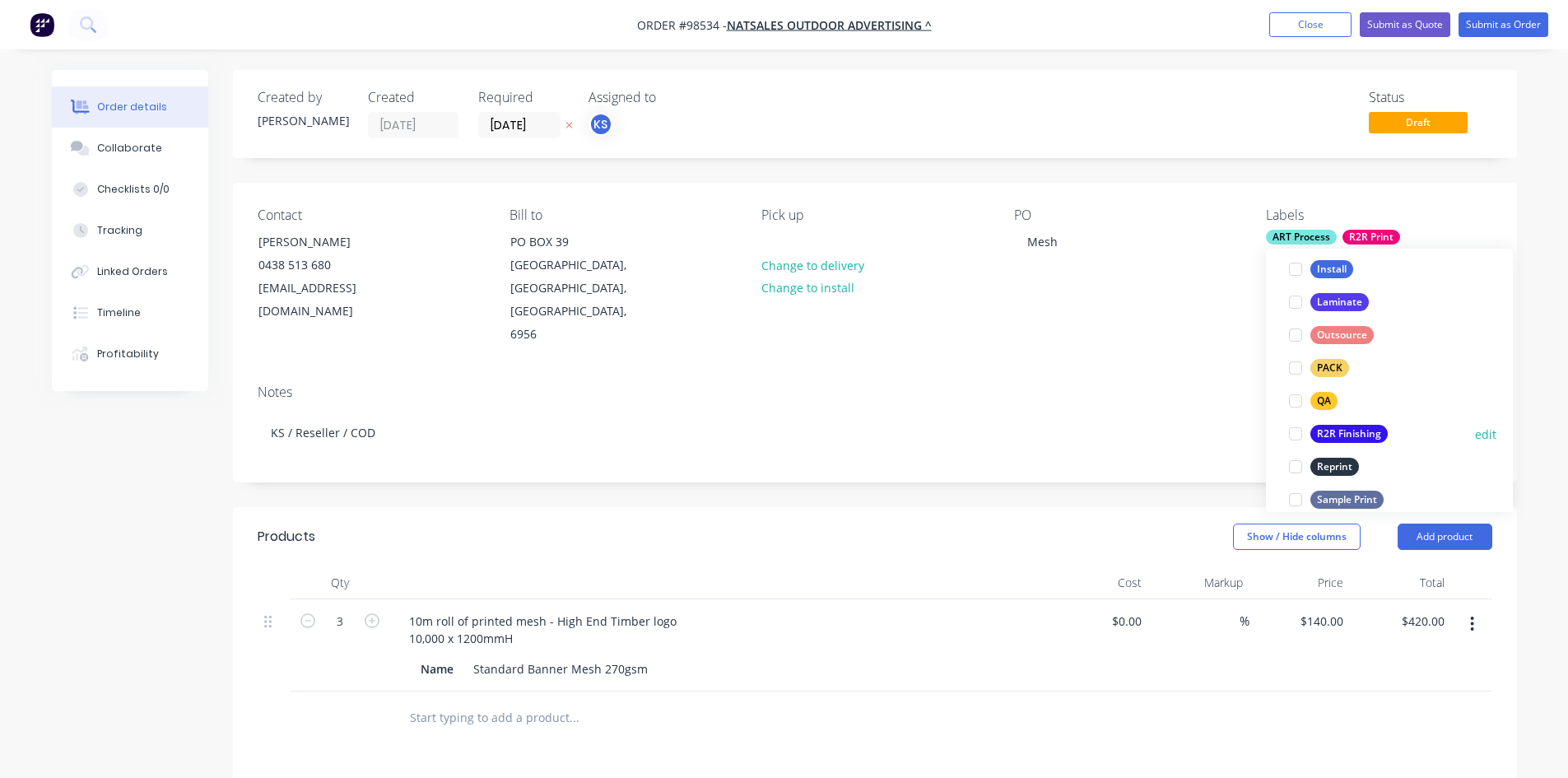
click at [1292, 431] on div at bounding box center [1296, 434] width 33 height 33
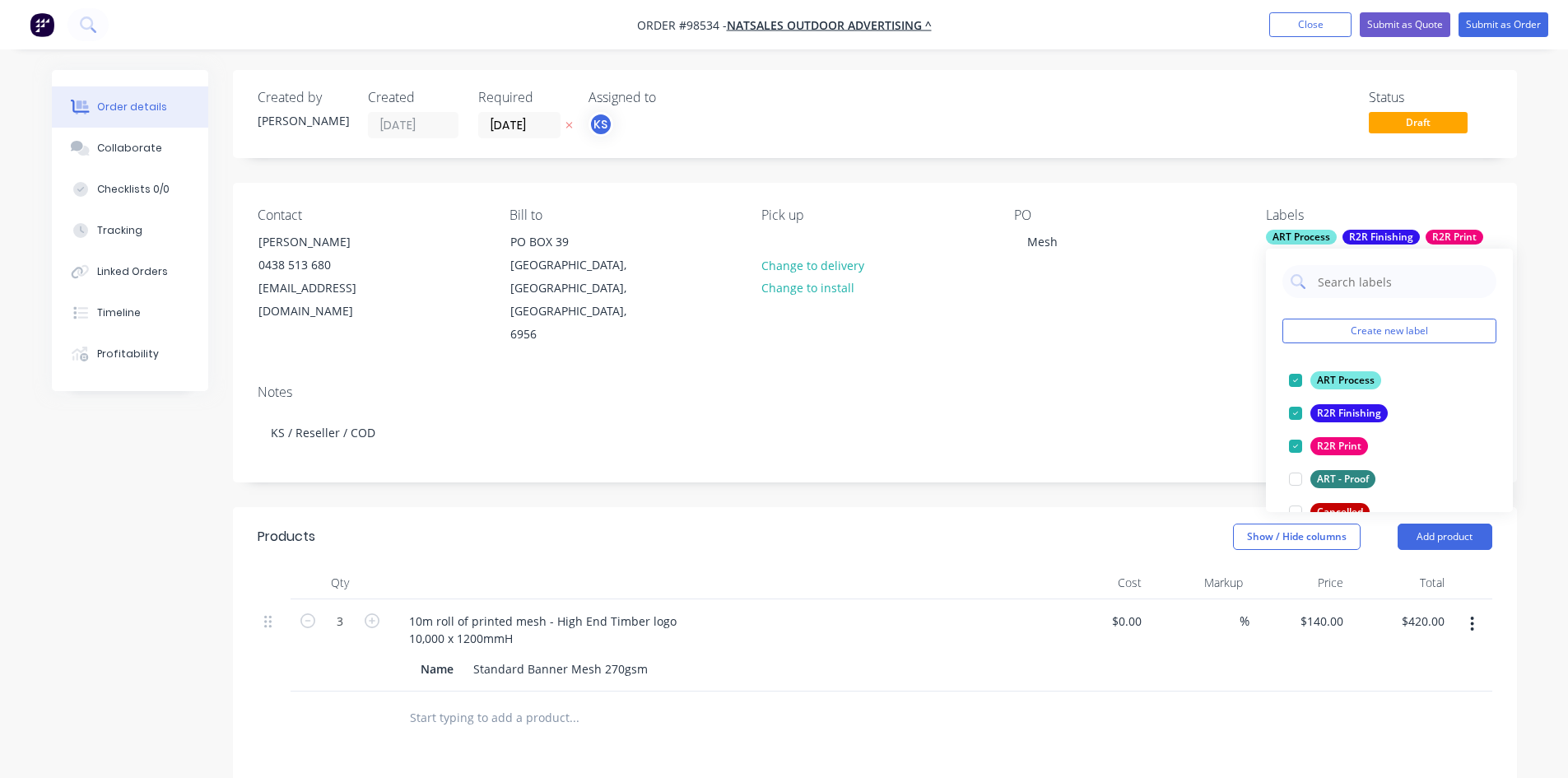
scroll to position [549, 0]
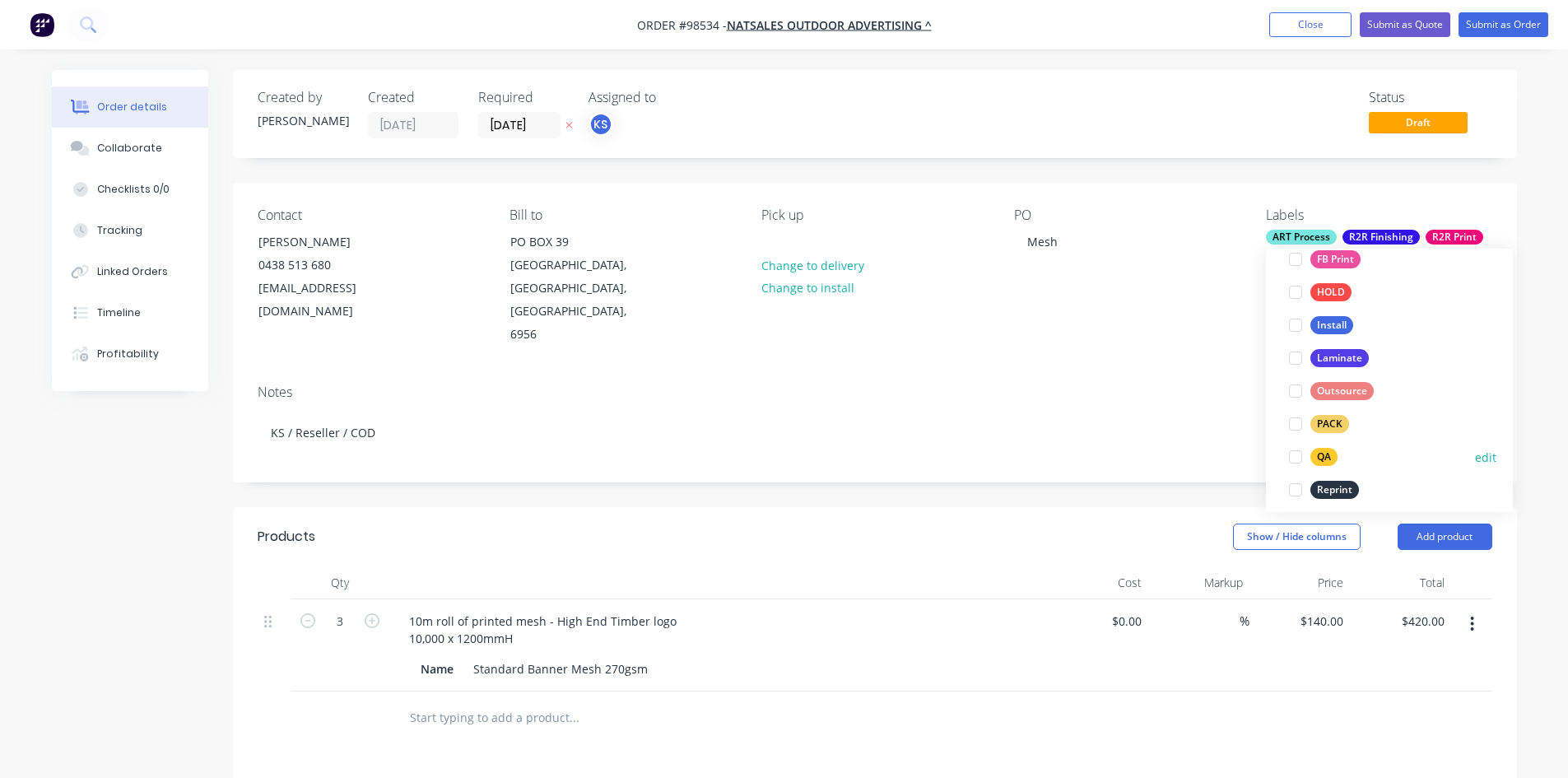
click at [1293, 456] on div at bounding box center [1296, 457] width 33 height 33
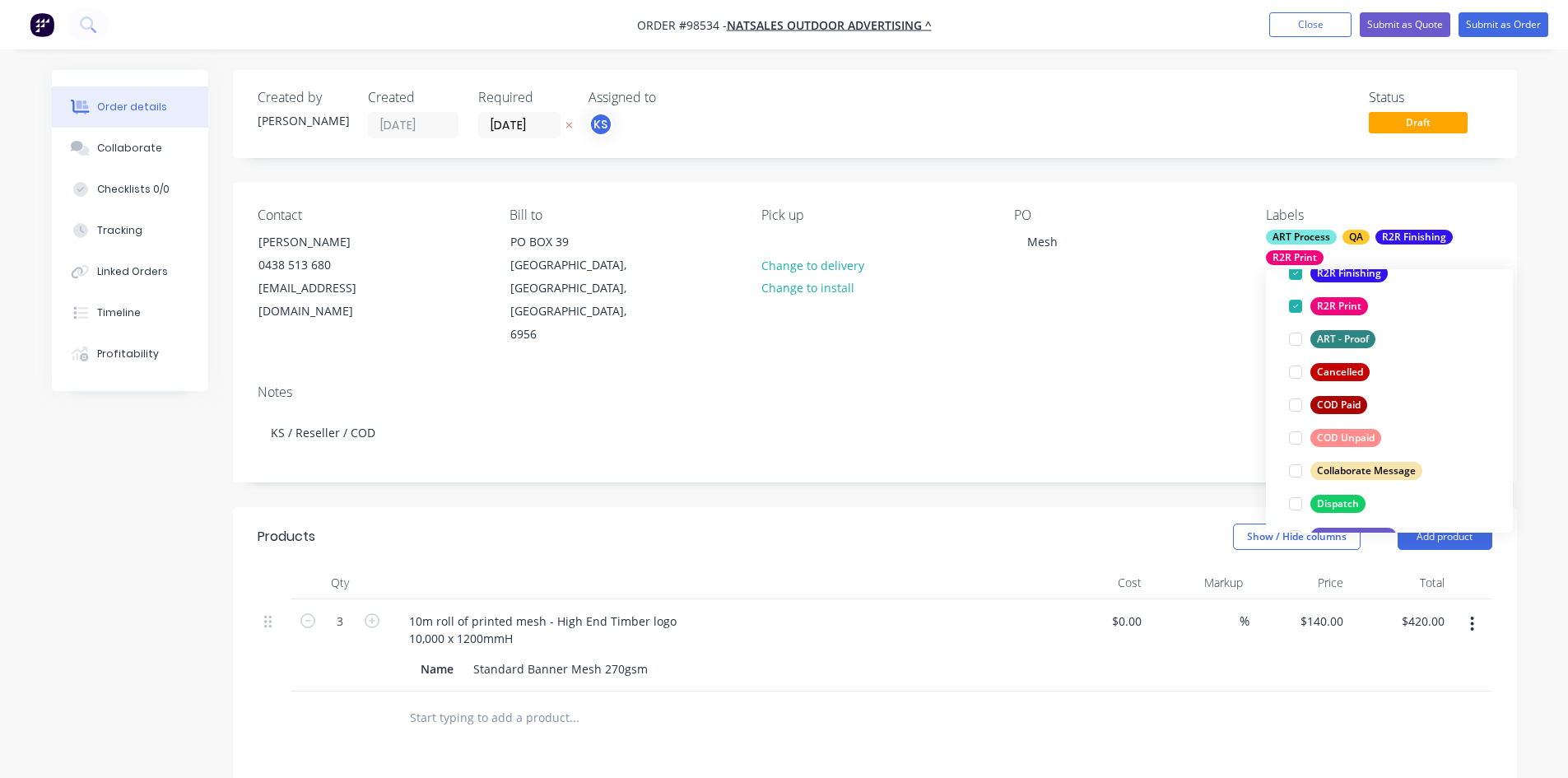
scroll to position [286, 0]
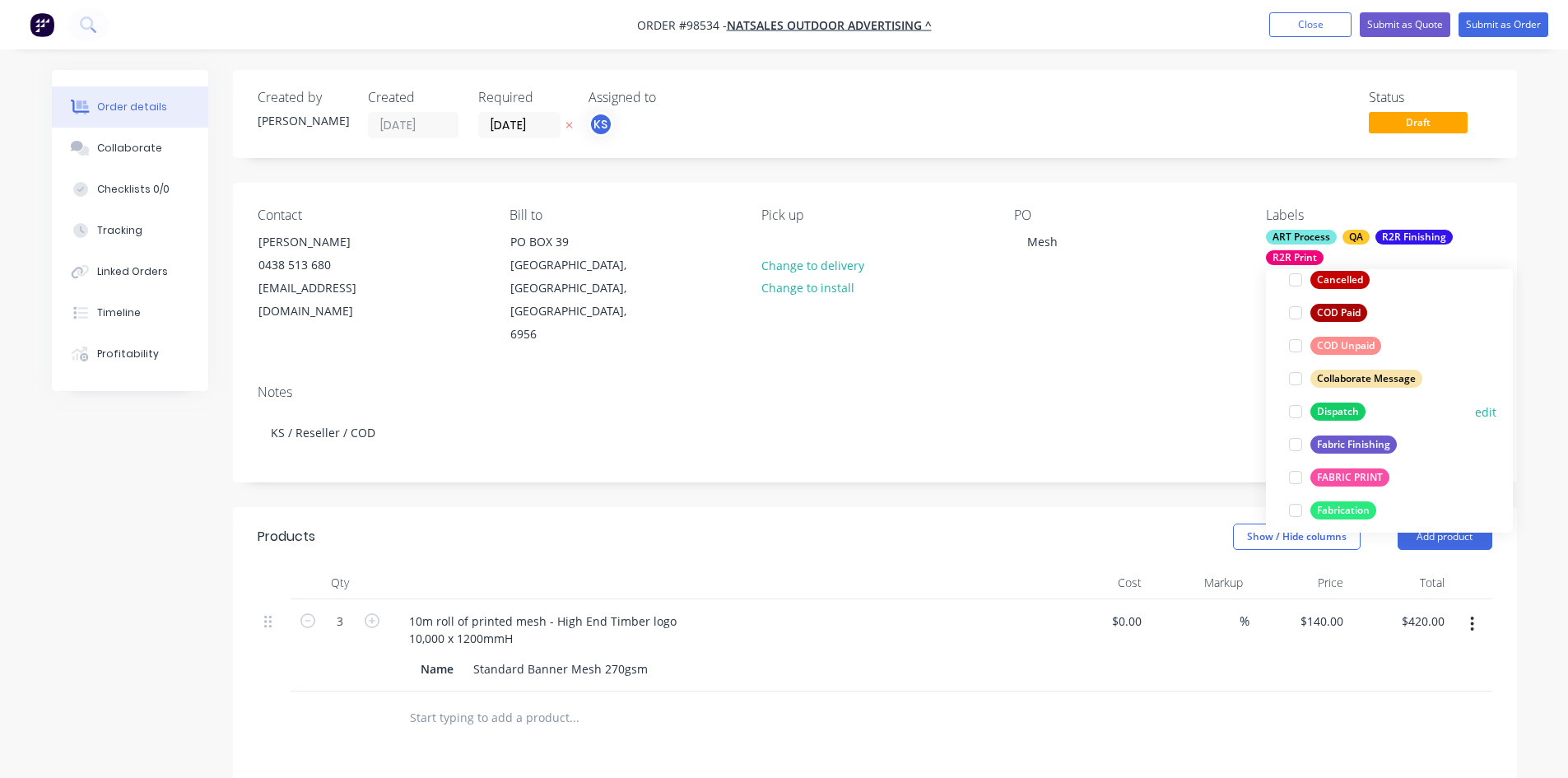
click at [1291, 410] on div at bounding box center [1296, 411] width 33 height 33
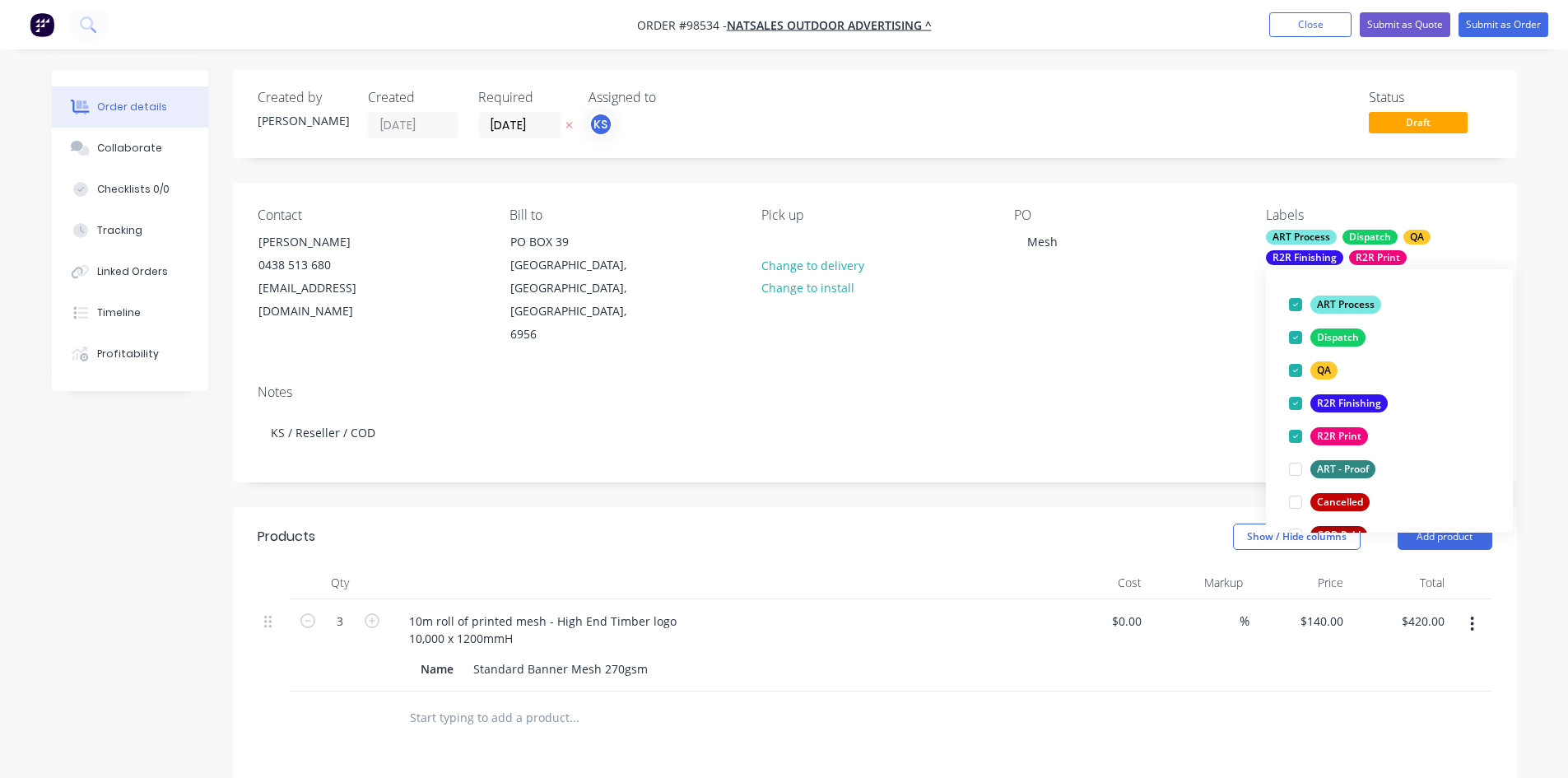
scroll to position [179, 0]
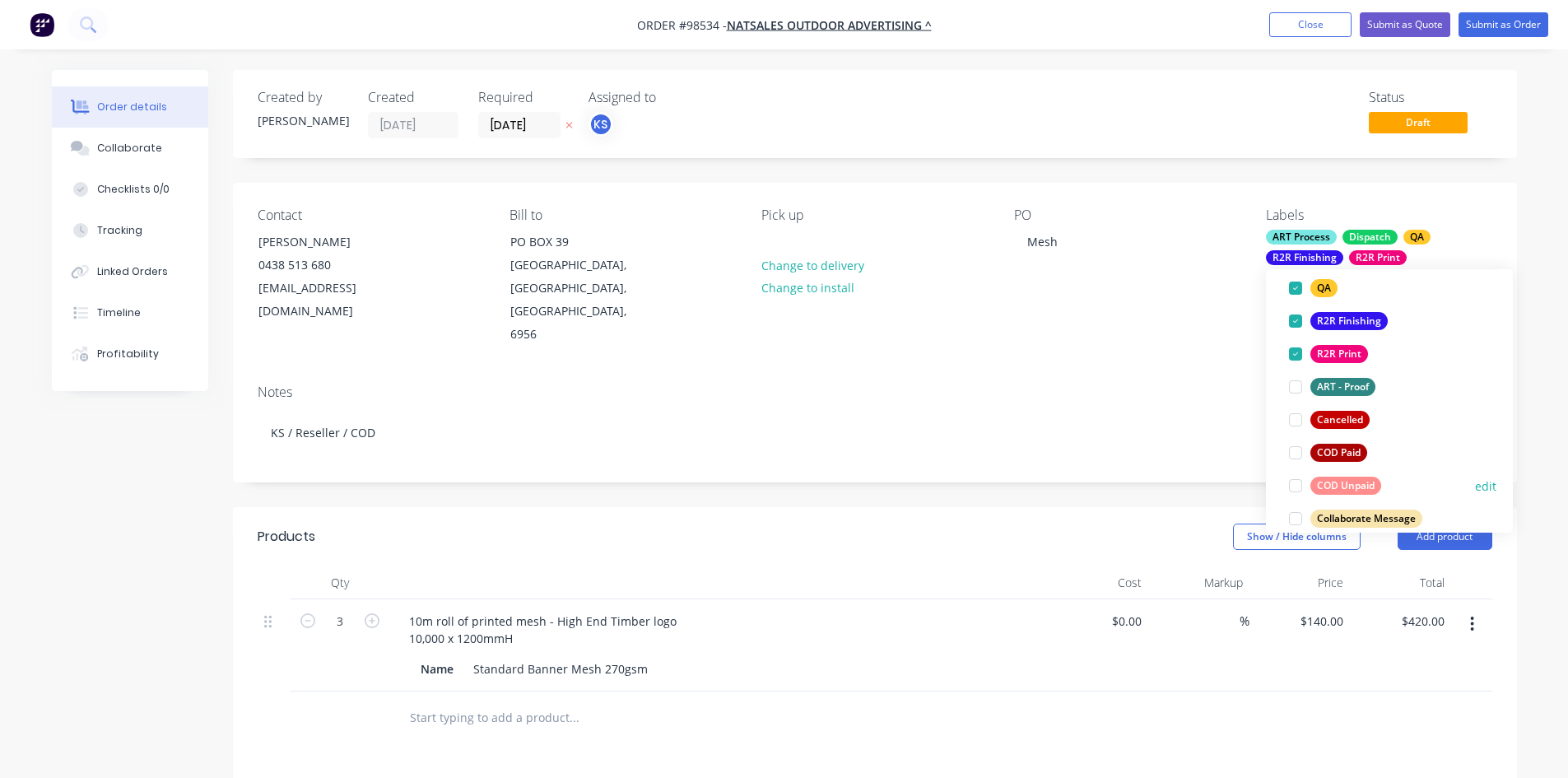
click at [1294, 481] on div at bounding box center [1296, 486] width 33 height 33
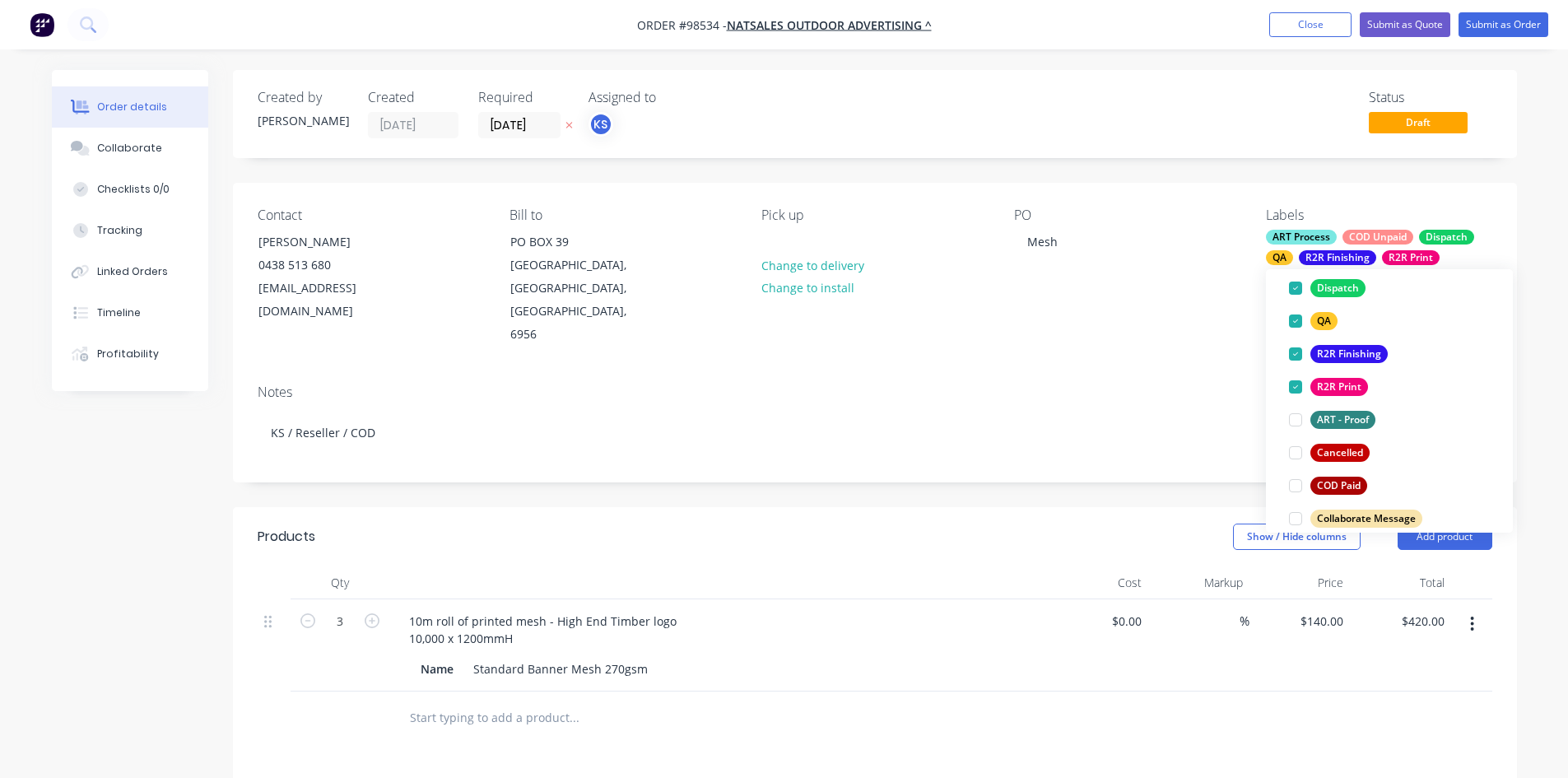
scroll to position [0, 0]
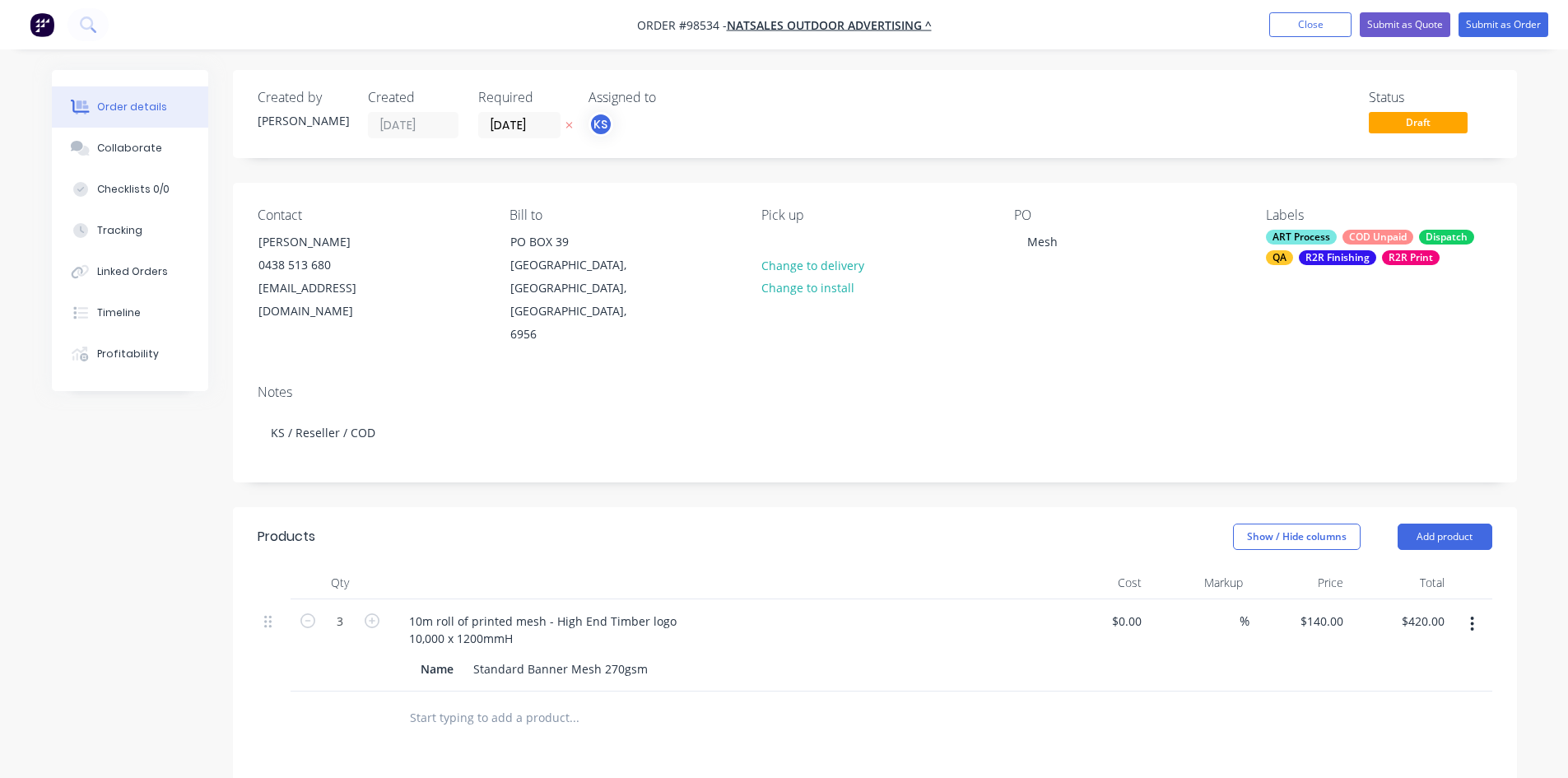
click at [1159, 372] on div "Notes KS / Reseller / COD" at bounding box center [875, 426] width 1284 height 110
click at [534, 609] on div "10m roll of printed mesh - High End Timber logo 10,000 x 1200mmH" at bounding box center [542, 630] width 294 height 41
click at [470, 609] on div "10m roll of printed mesh - High End Timber logo 10,000 x 1200mmH" at bounding box center [542, 630] width 294 height 41
click at [672, 657] on div "Name Standard Banner Mesh 270gsm" at bounding box center [715, 669] width 602 height 24
click at [515, 132] on input "[DATE]" at bounding box center [519, 125] width 80 height 25
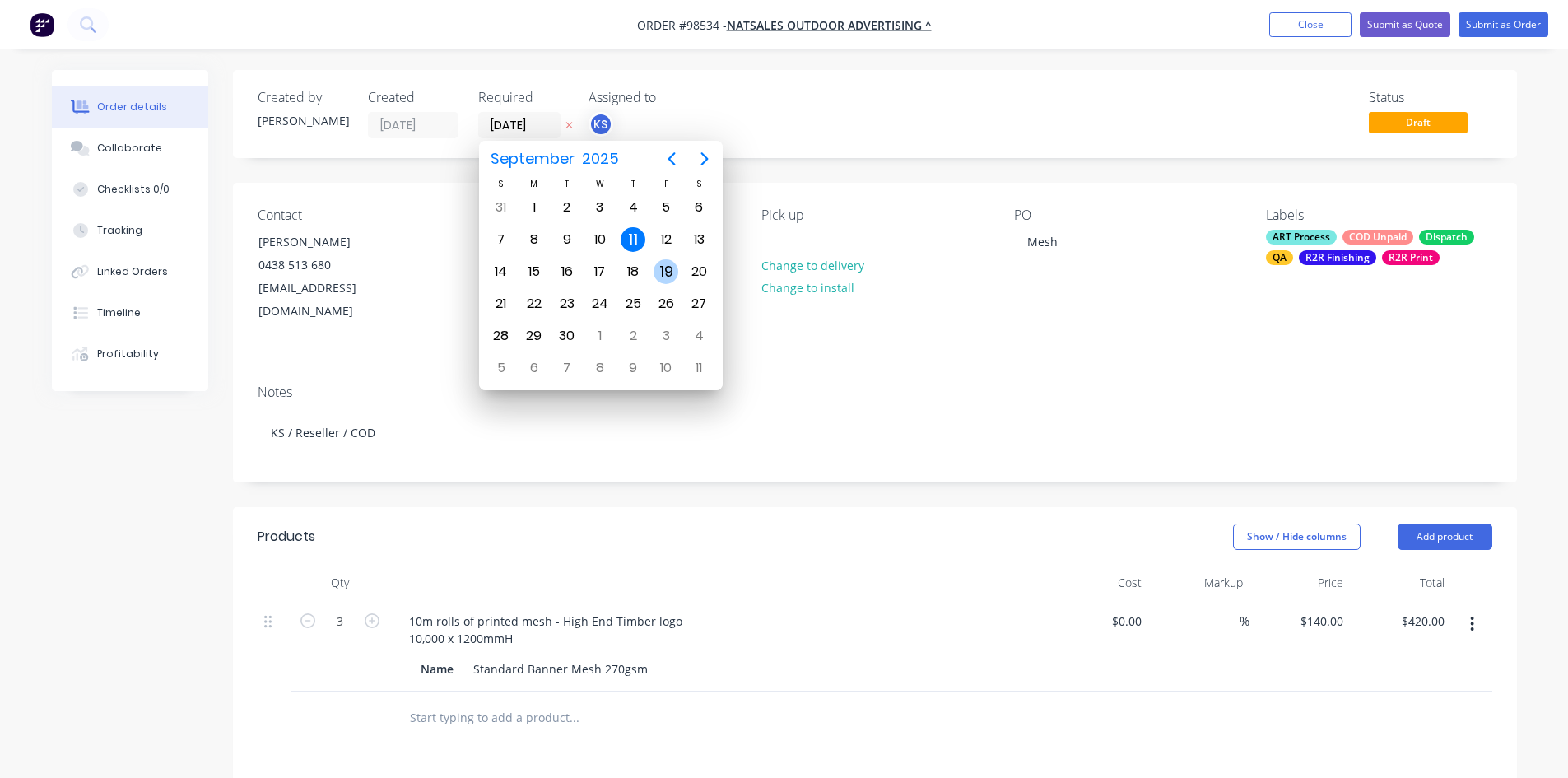
click at [667, 273] on div "19" at bounding box center [666, 271] width 25 height 25
type input "[DATE]"
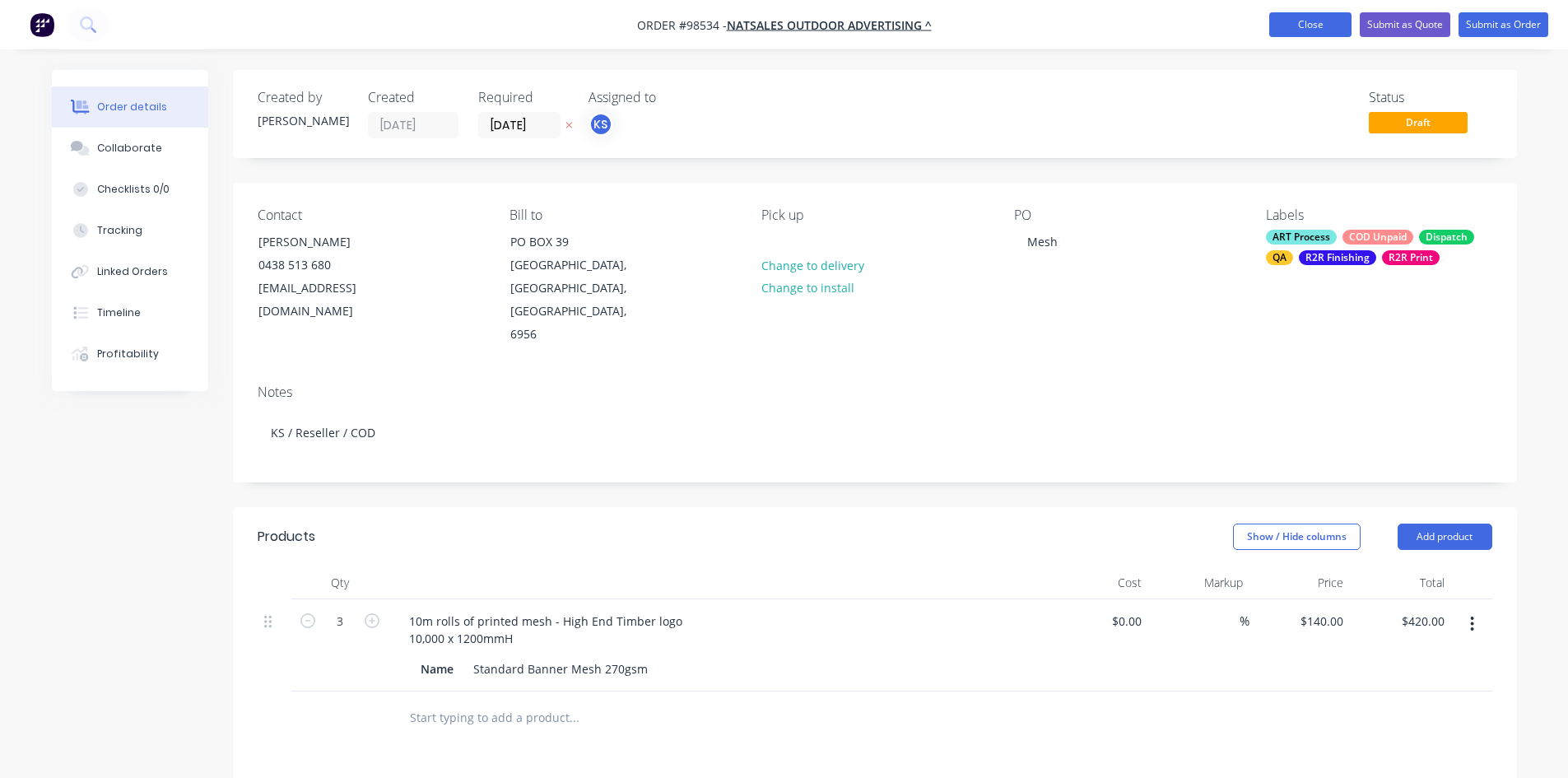
click at [1312, 27] on button "Close" at bounding box center [1310, 25] width 82 height 25
